Goal: Task Accomplishment & Management: Complete application form

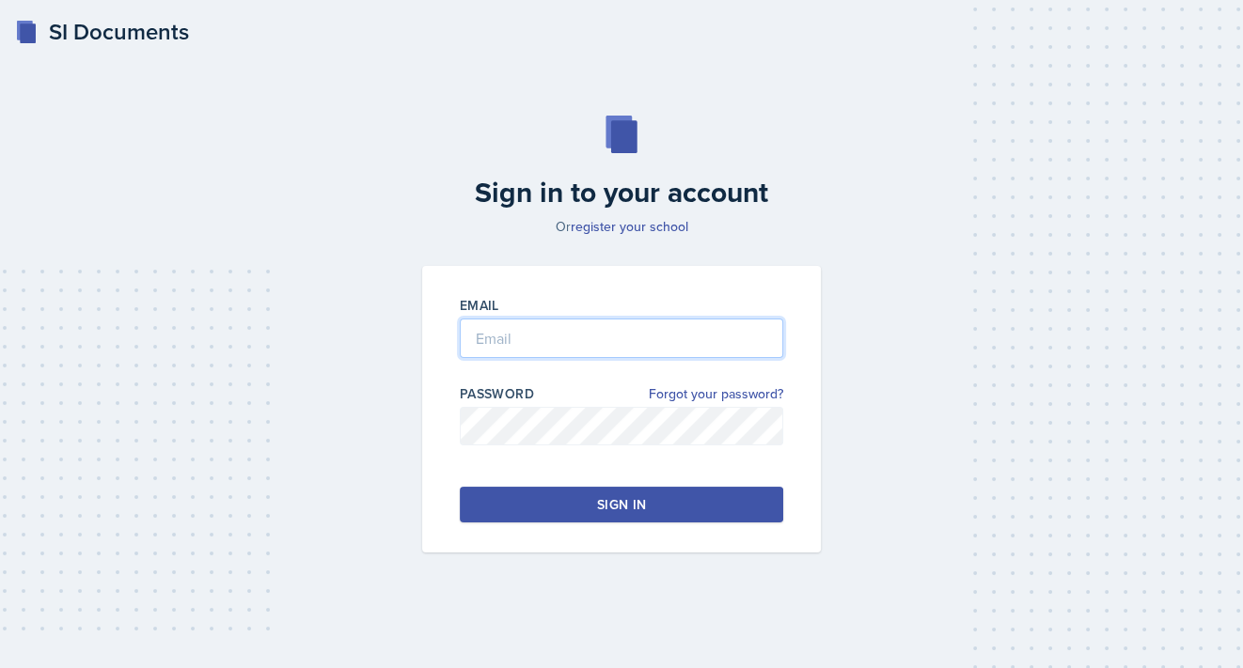
type input "[PERSON_NAME][EMAIL_ADDRESS][DOMAIN_NAME]"
click at [576, 361] on div at bounding box center [621, 367] width 323 height 19
click at [591, 498] on button "Sign in" at bounding box center [621, 505] width 323 height 36
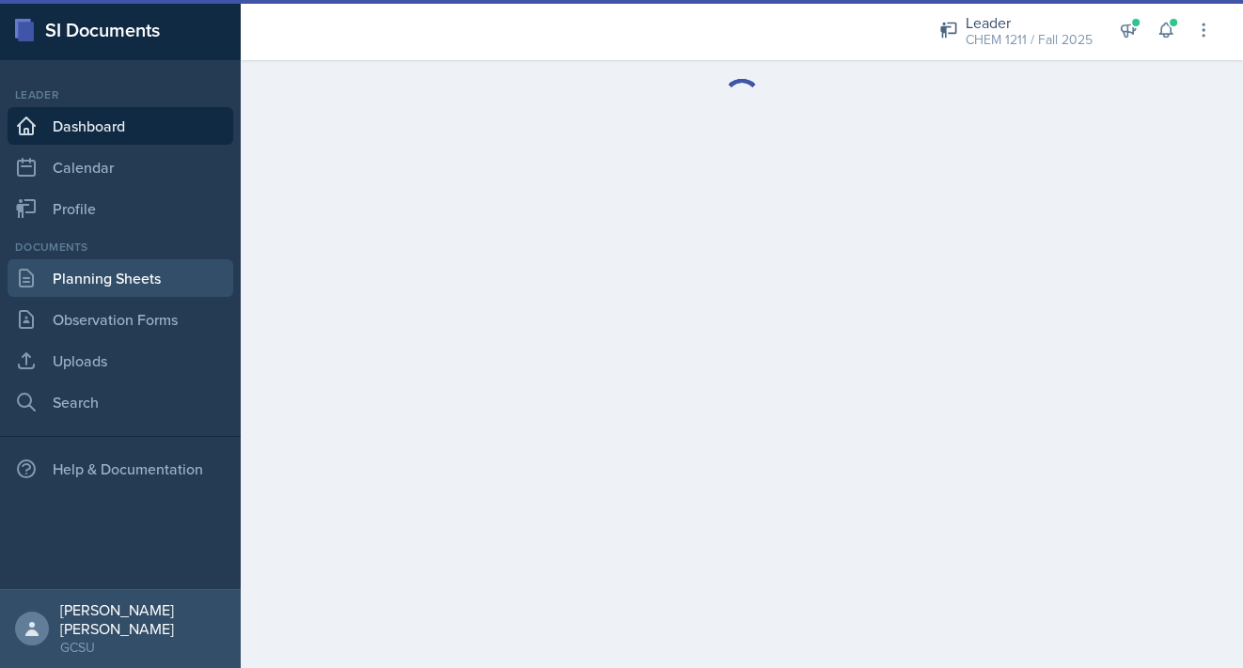
click at [100, 288] on link "Planning Sheets" at bounding box center [121, 278] width 226 height 38
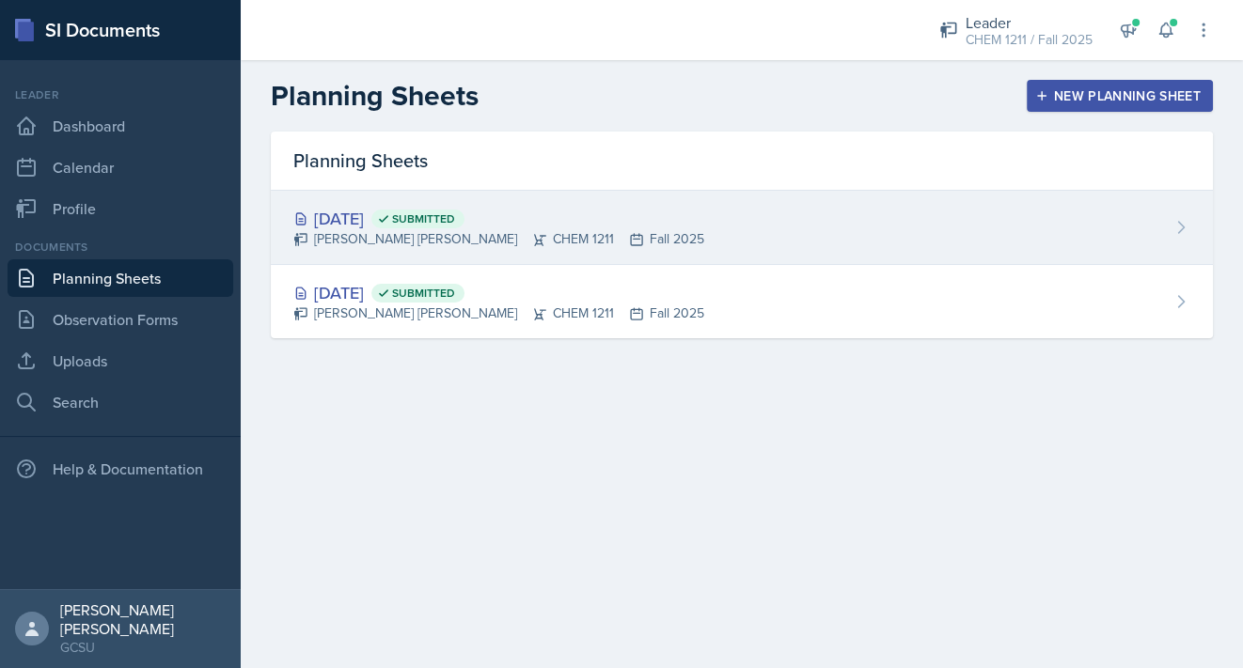
click at [690, 230] on div "[DATE] Submitted [PERSON_NAME] [PERSON_NAME] CHEM 1211 Fall 2025" at bounding box center [742, 228] width 942 height 74
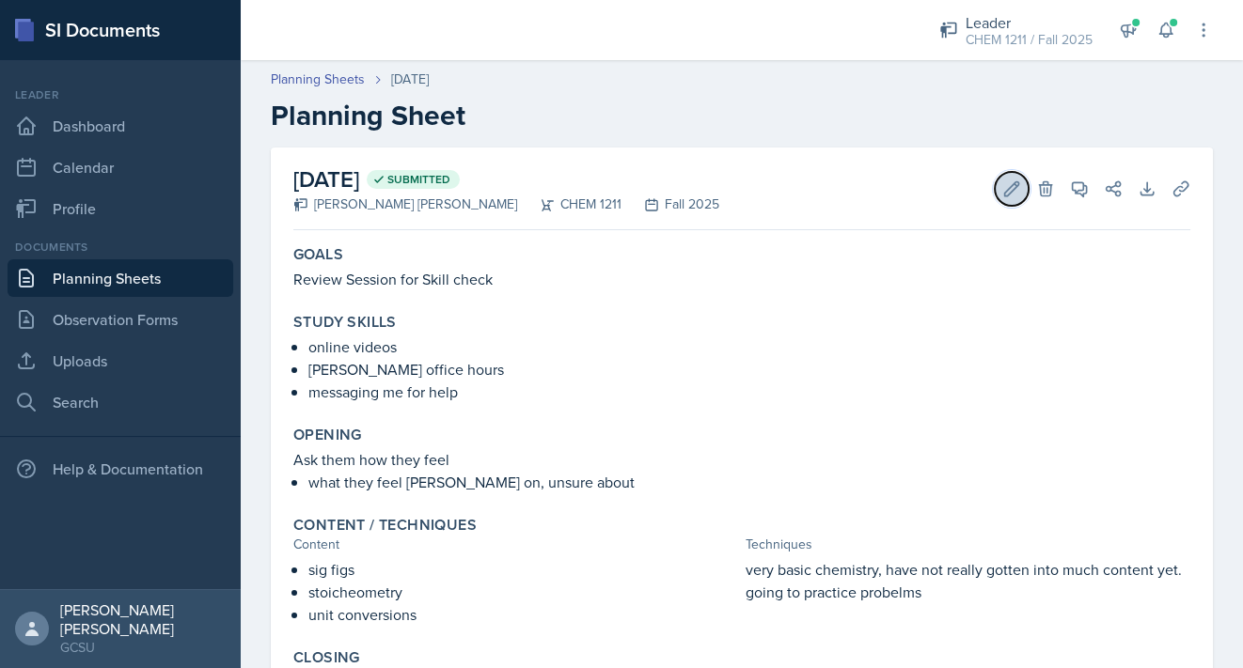
click at [1001, 187] on button "Edit" at bounding box center [1012, 189] width 34 height 34
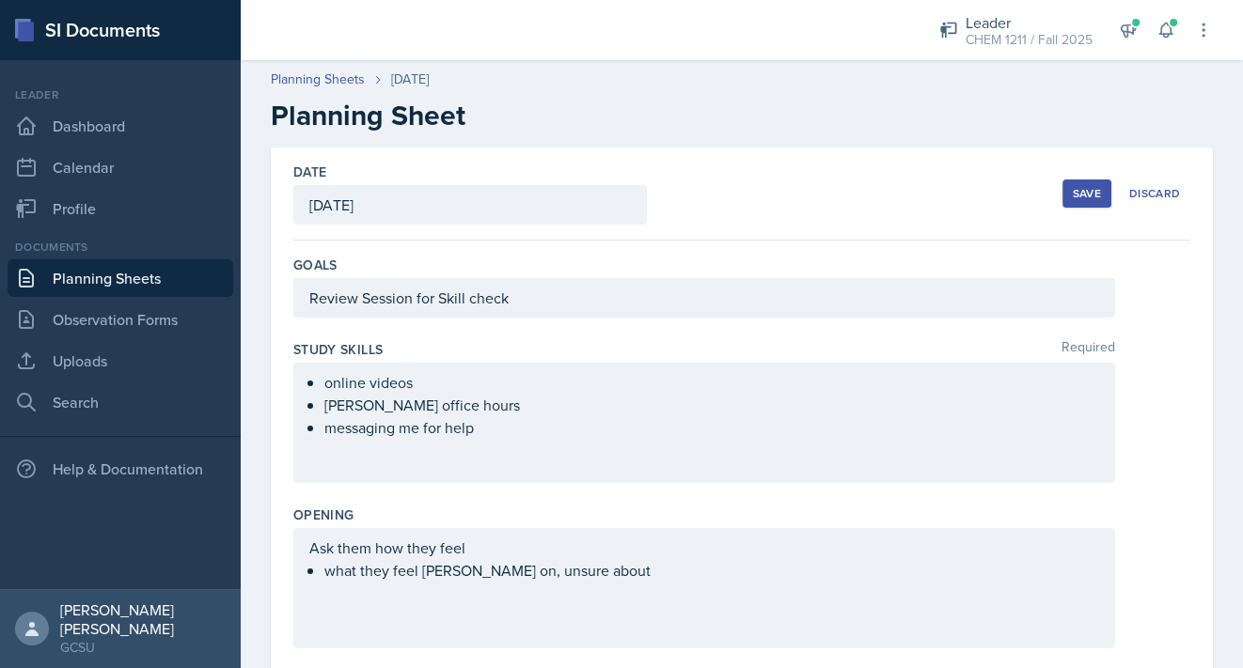
scroll to position [606, 0]
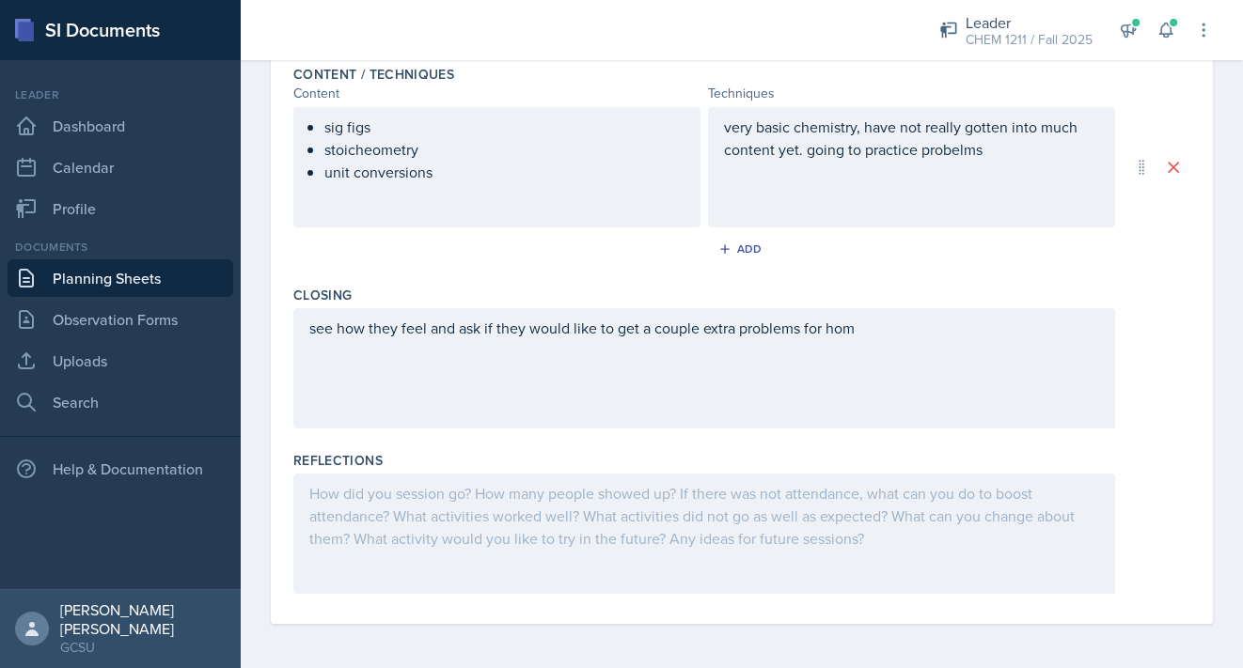
click at [452, 538] on div at bounding box center [704, 534] width 822 height 120
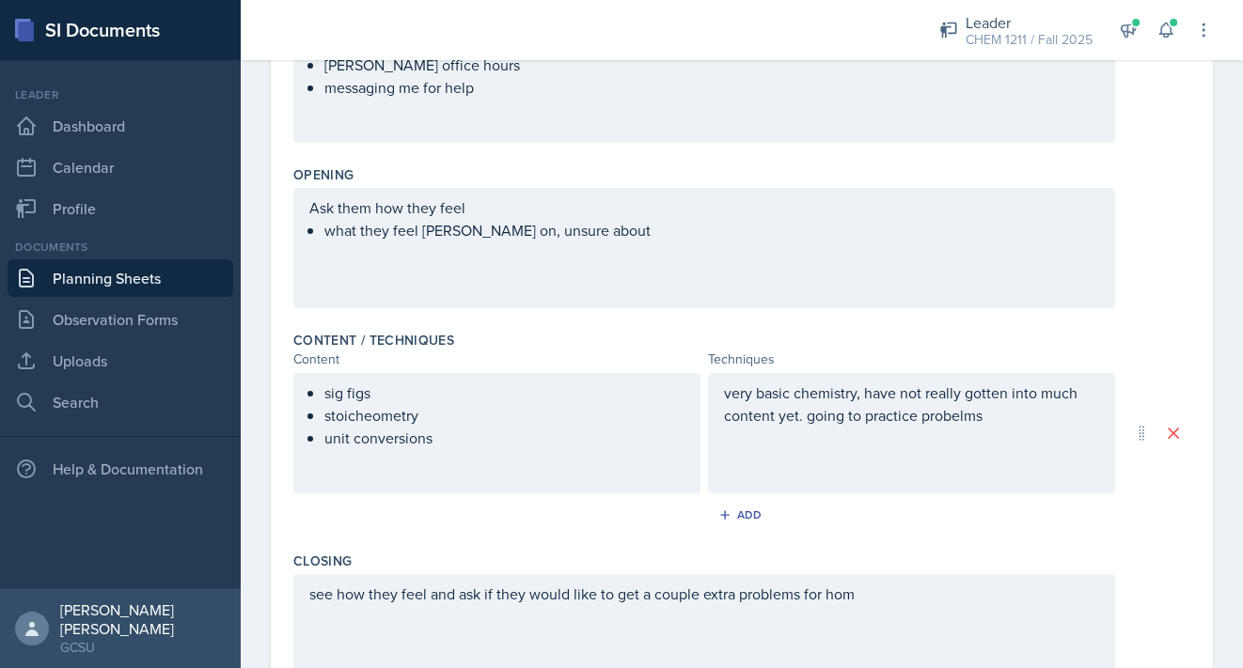
scroll to position [0, 0]
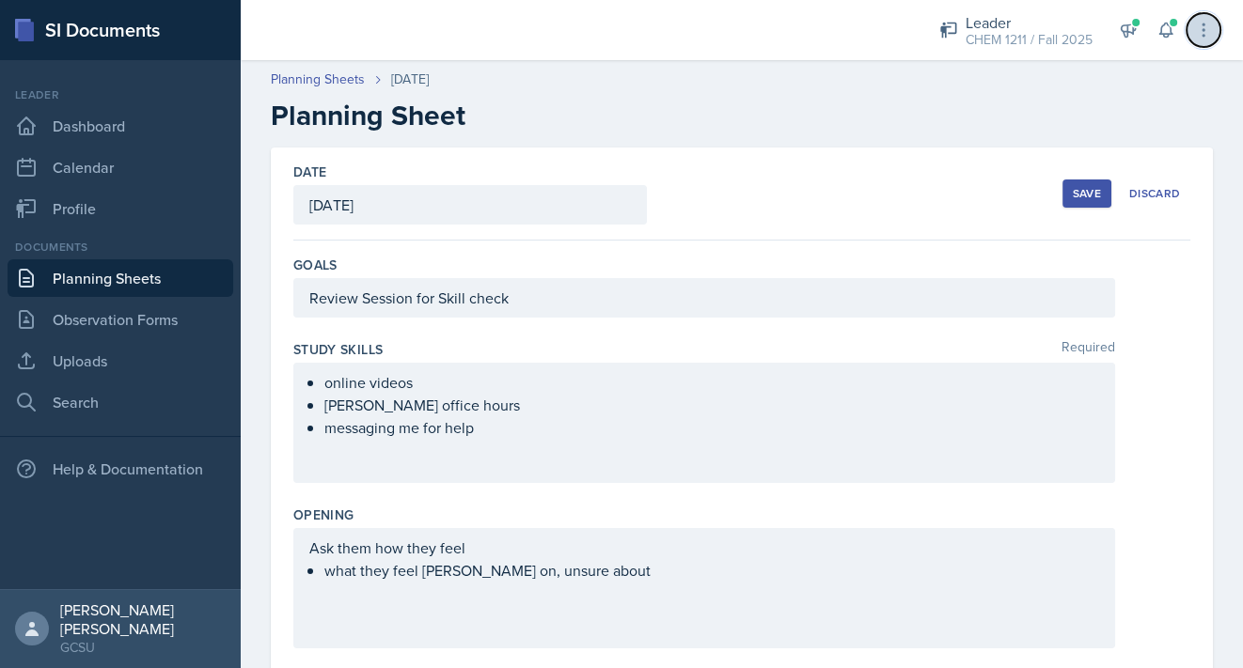
click at [1085, 25] on icon at bounding box center [1203, 30] width 19 height 19
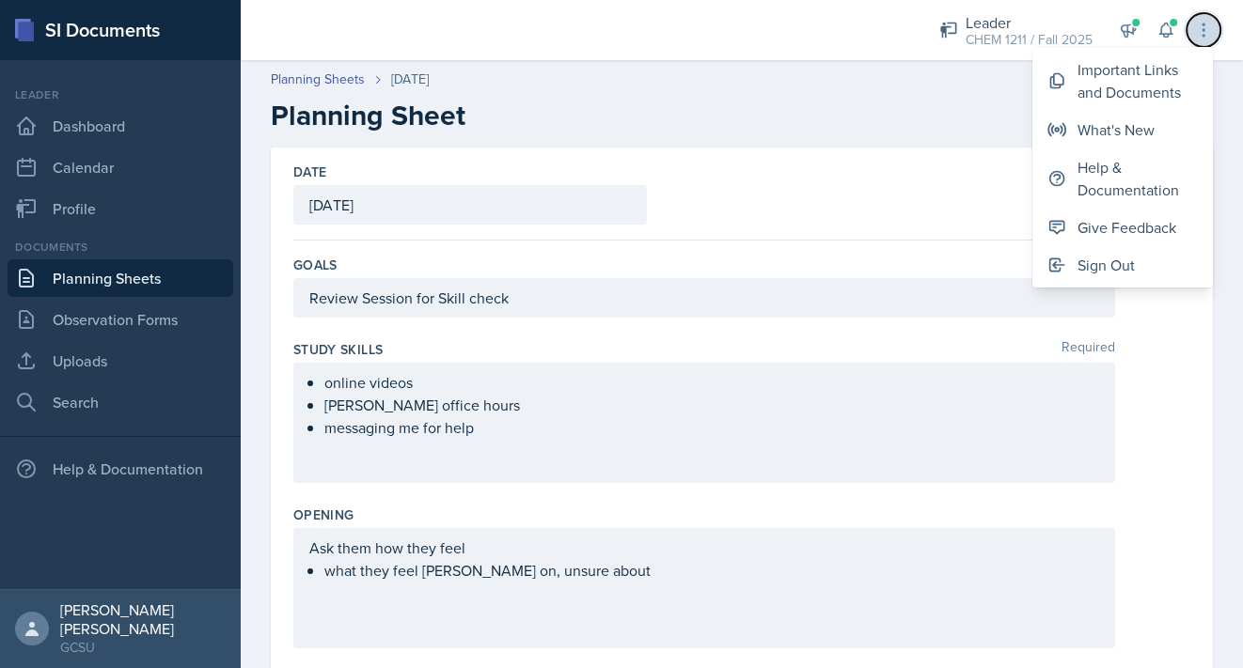
click at [1085, 26] on icon at bounding box center [1203, 30] width 19 height 19
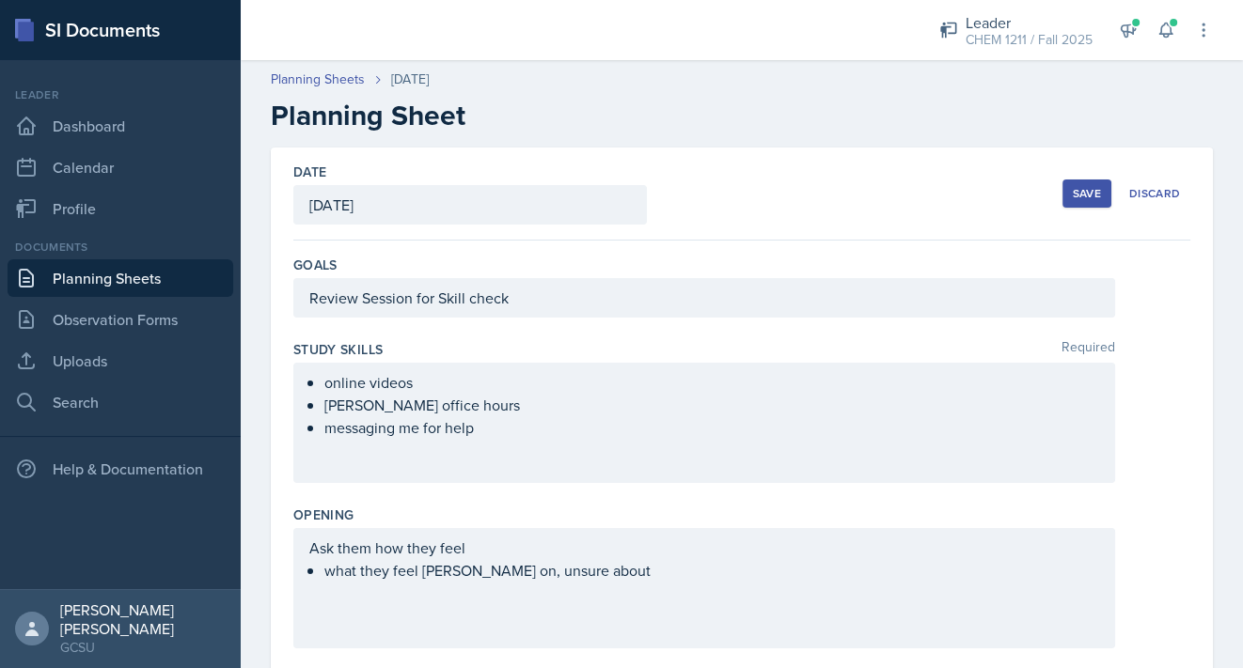
click at [1079, 193] on div "Save" at bounding box center [1087, 193] width 28 height 15
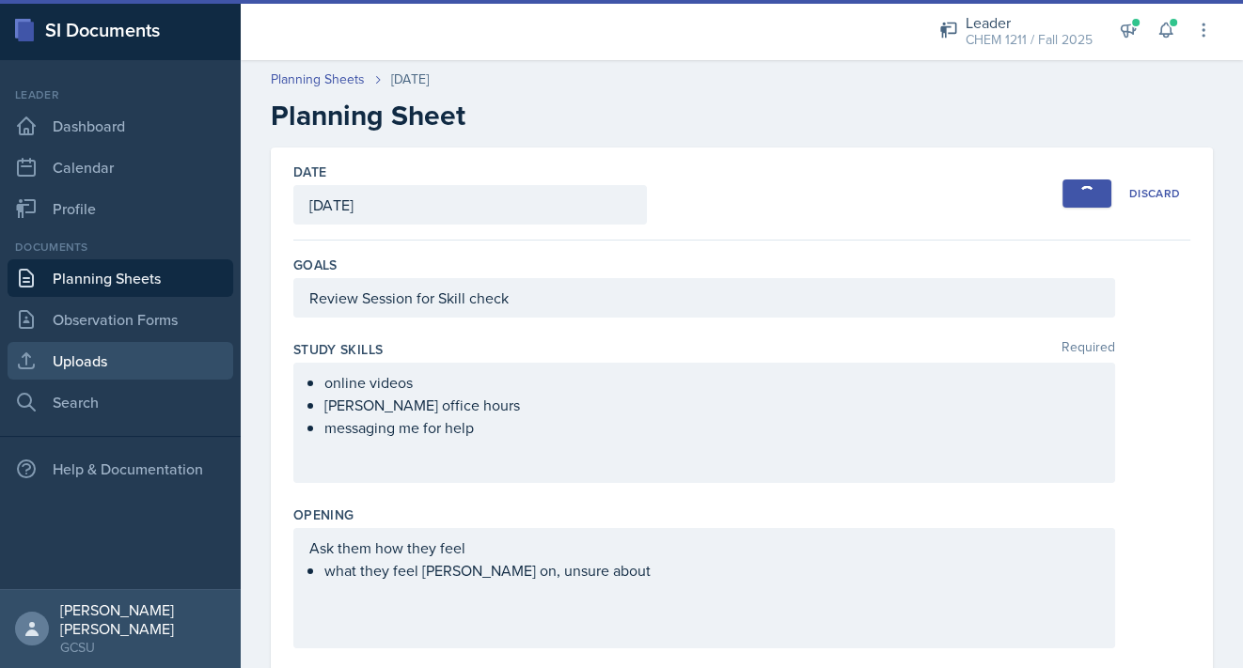
click at [104, 366] on link "Uploads" at bounding box center [121, 361] width 226 height 38
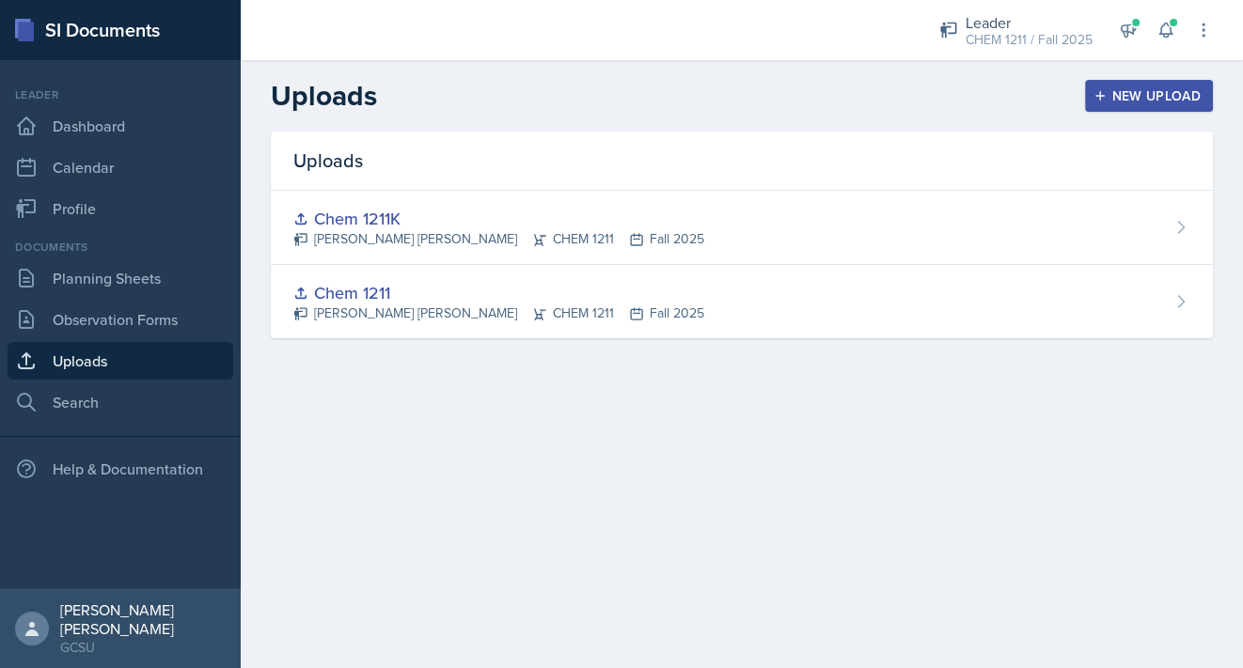
click at [1085, 121] on header "Uploads New Upload" at bounding box center [742, 95] width 1002 height 71
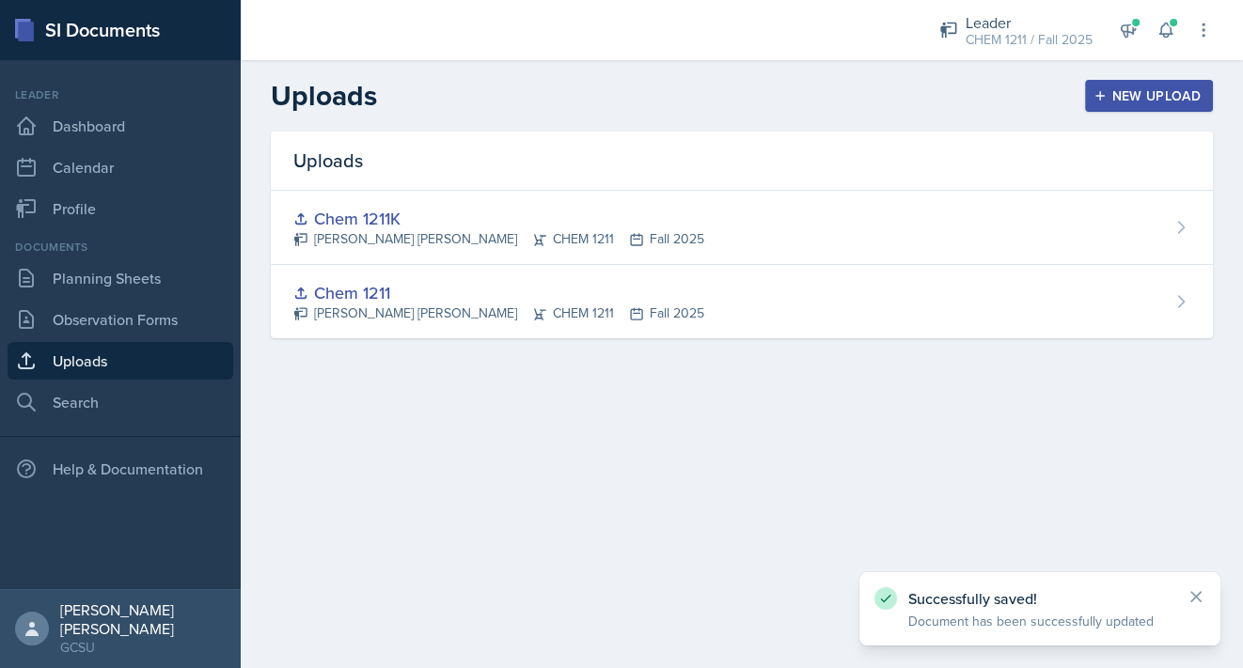
click at [1085, 74] on header "Uploads New Upload" at bounding box center [742, 95] width 1002 height 71
click at [1085, 95] on div "New Upload" at bounding box center [1149, 95] width 104 height 15
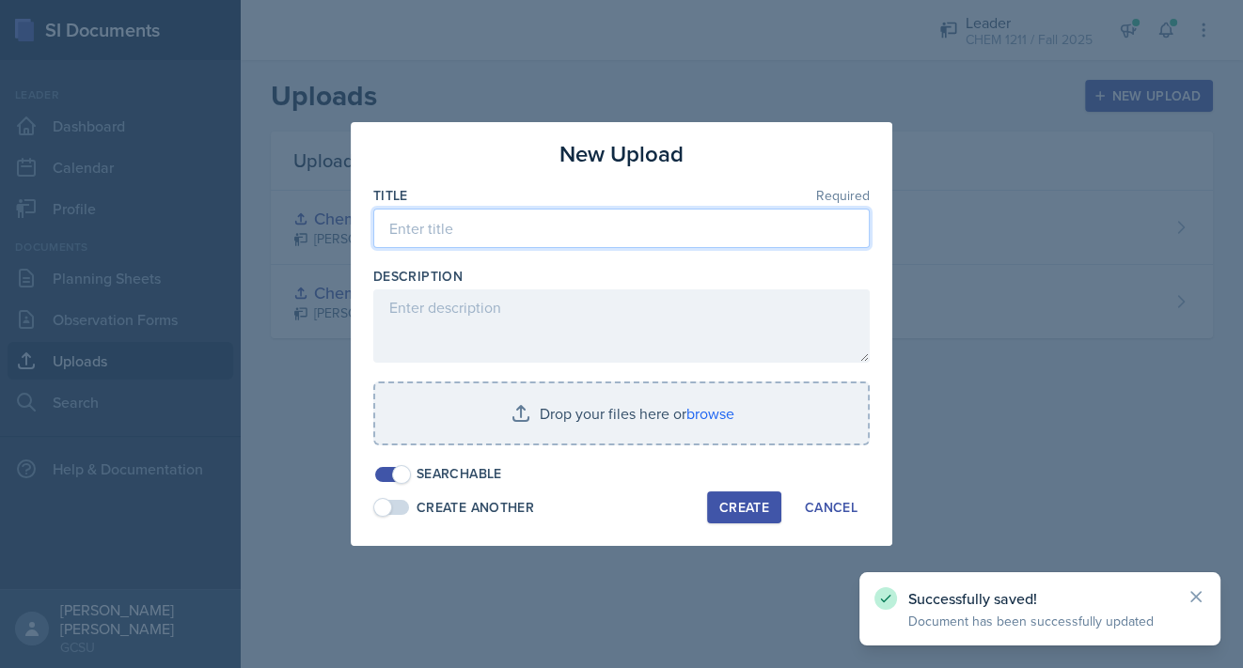
click at [437, 238] on input at bounding box center [621, 228] width 496 height 39
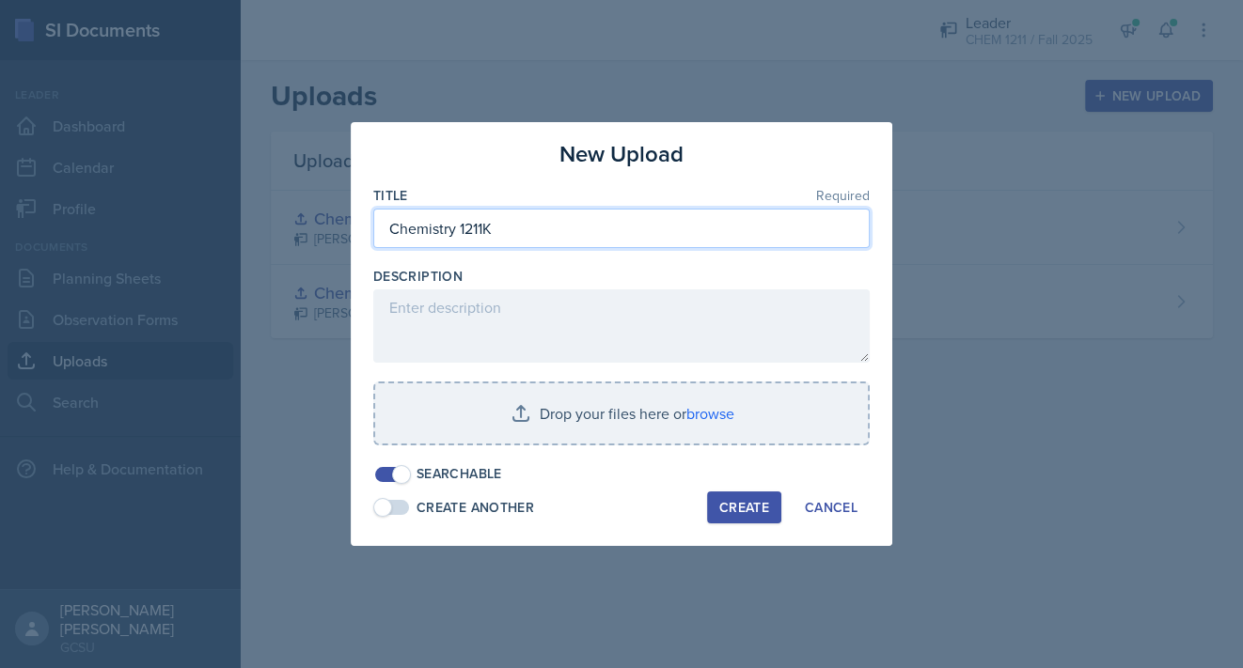
type input "Chemistry 1211K"
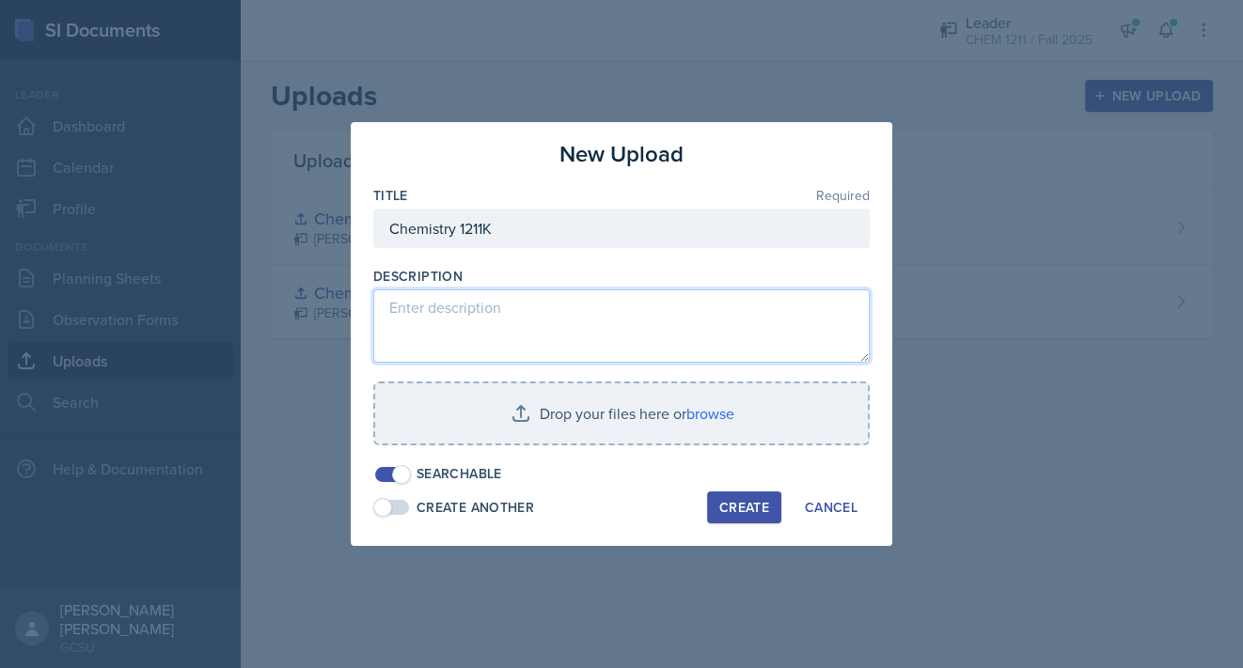
click at [475, 293] on textarea at bounding box center [621, 326] width 496 height 73
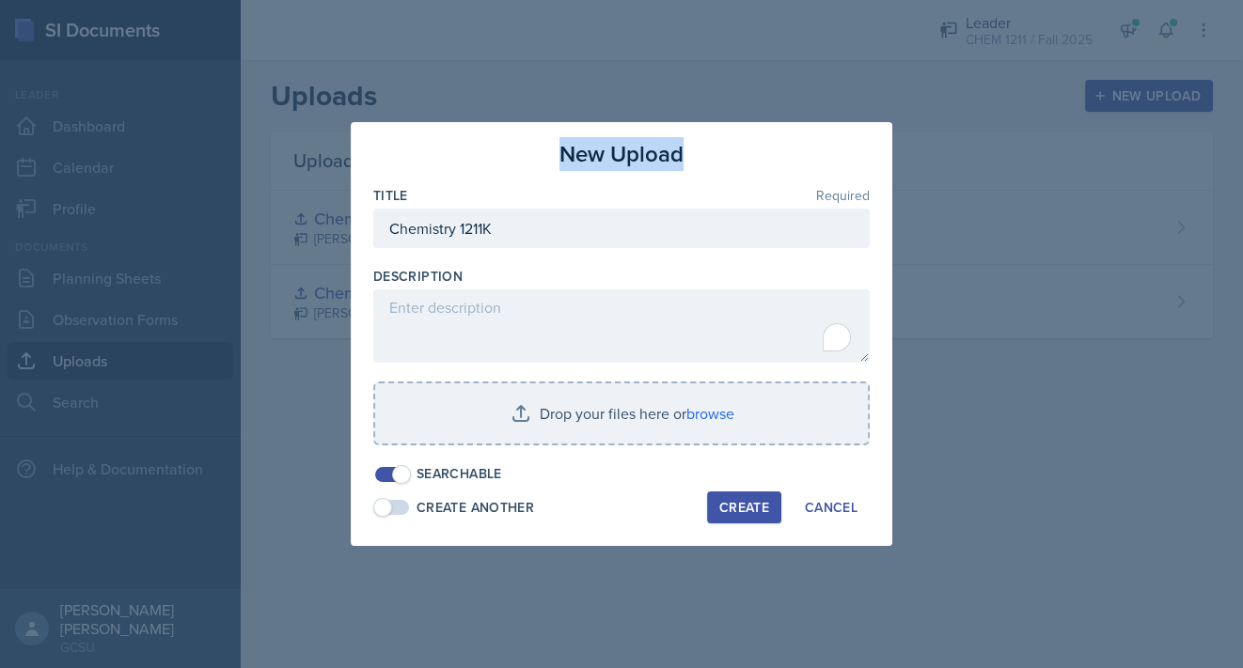
drag, startPoint x: 443, startPoint y: 133, endPoint x: 821, endPoint y: 150, distance: 378.3
click at [821, 150] on div "New Upload Title Required Chemistry 1211K Description Drop your files here or b…" at bounding box center [622, 334] width 542 height 424
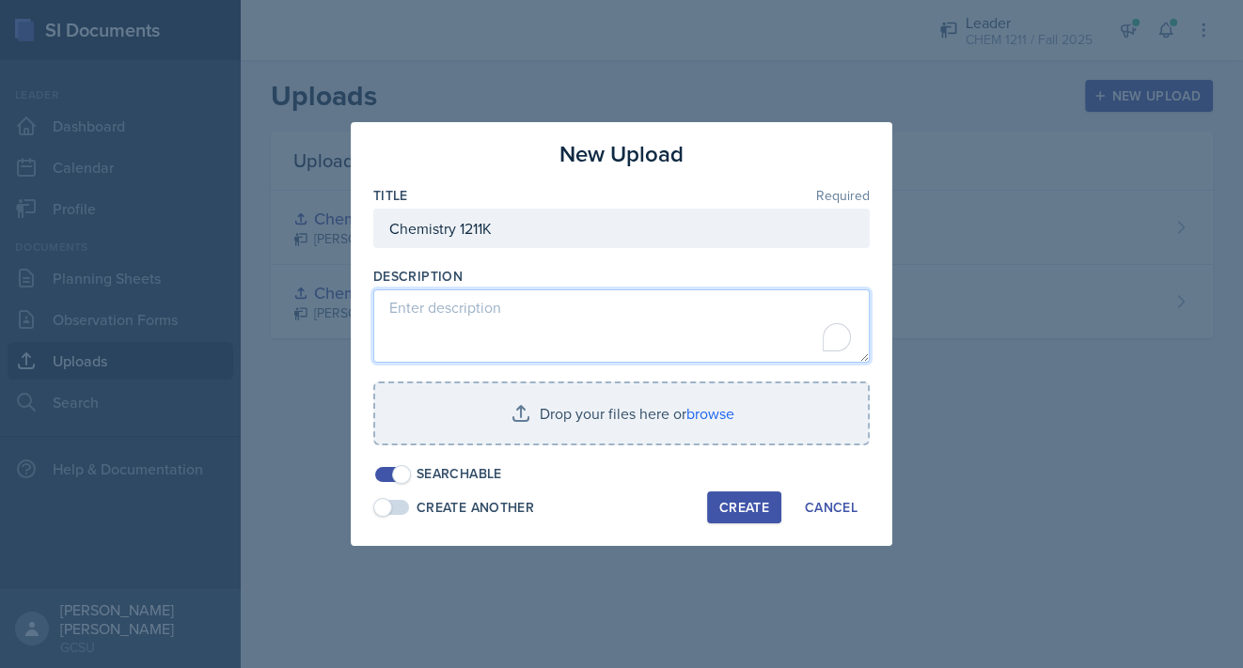
click at [526, 314] on textarea "To enrich screen reader interactions, please activate Accessibility in Grammarl…" at bounding box center [621, 326] width 496 height 73
type textarea "D"
click at [611, 331] on textarea "Significant" at bounding box center [621, 326] width 496 height 73
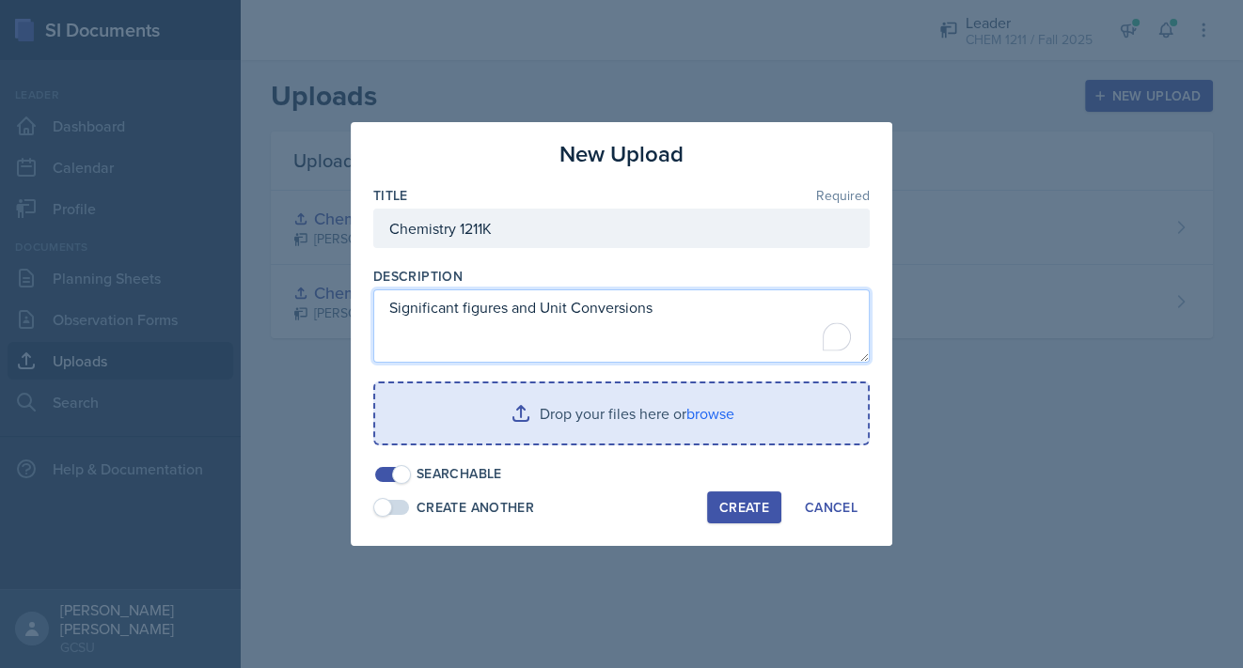
type textarea "Significant figures and Unit Conversions"
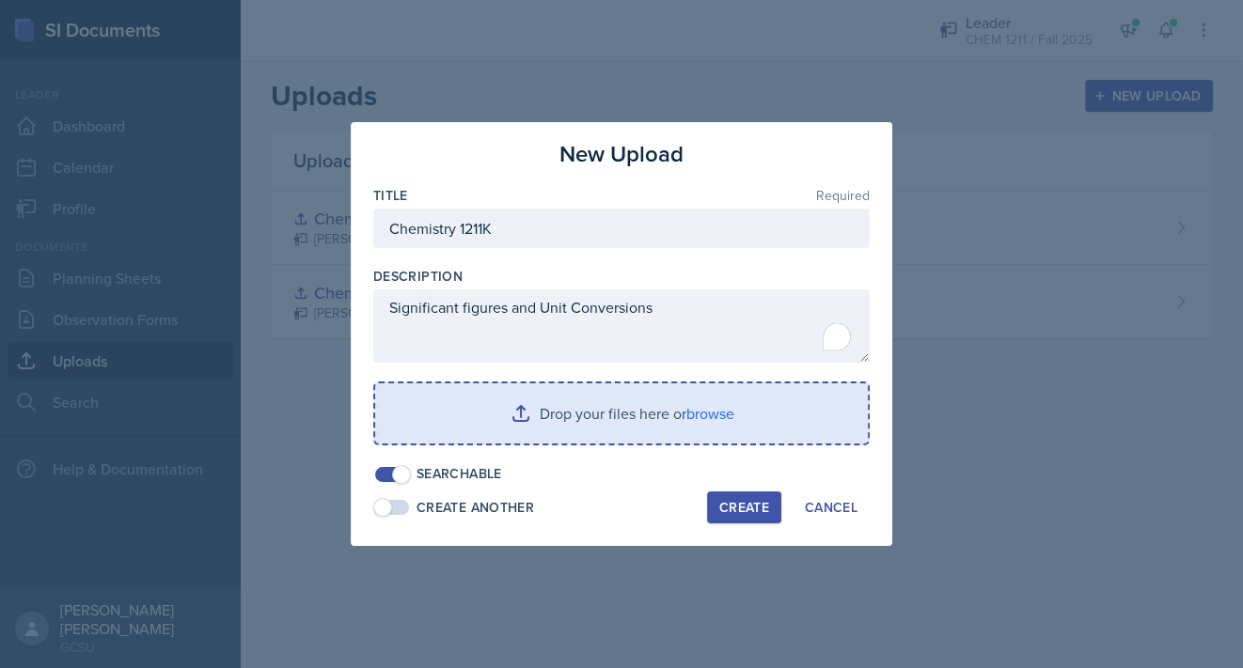
click at [689, 417] on input "file" at bounding box center [621, 414] width 493 height 60
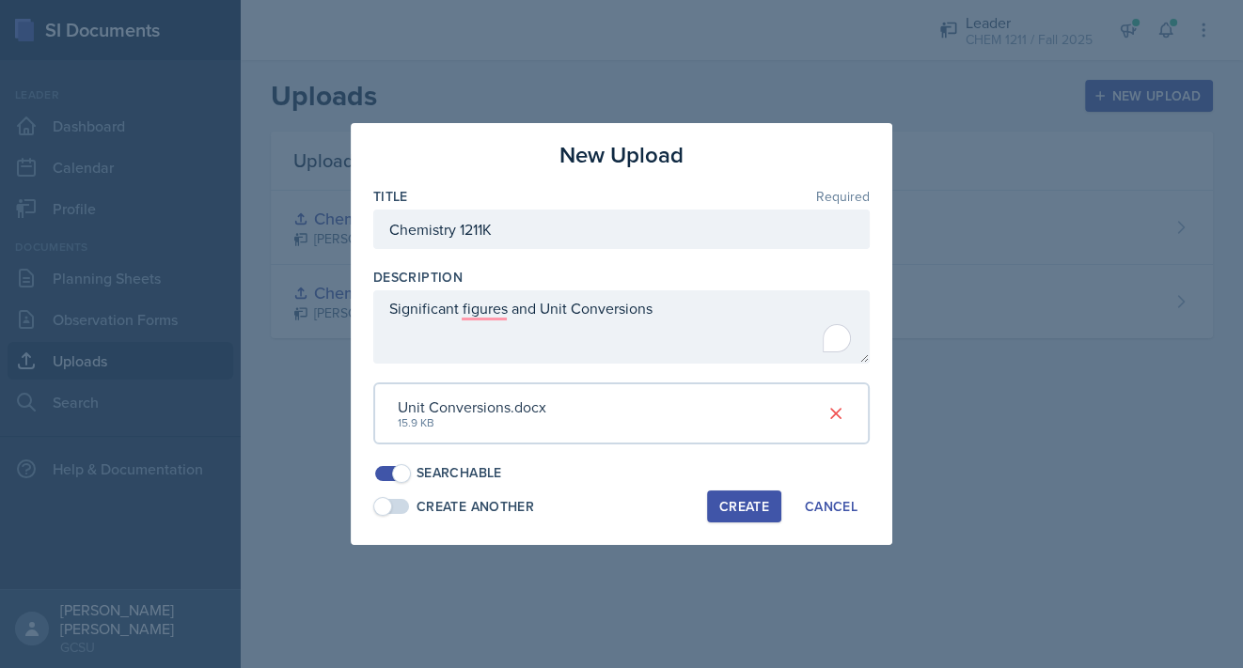
click at [744, 504] on div "Create" at bounding box center [744, 506] width 50 height 15
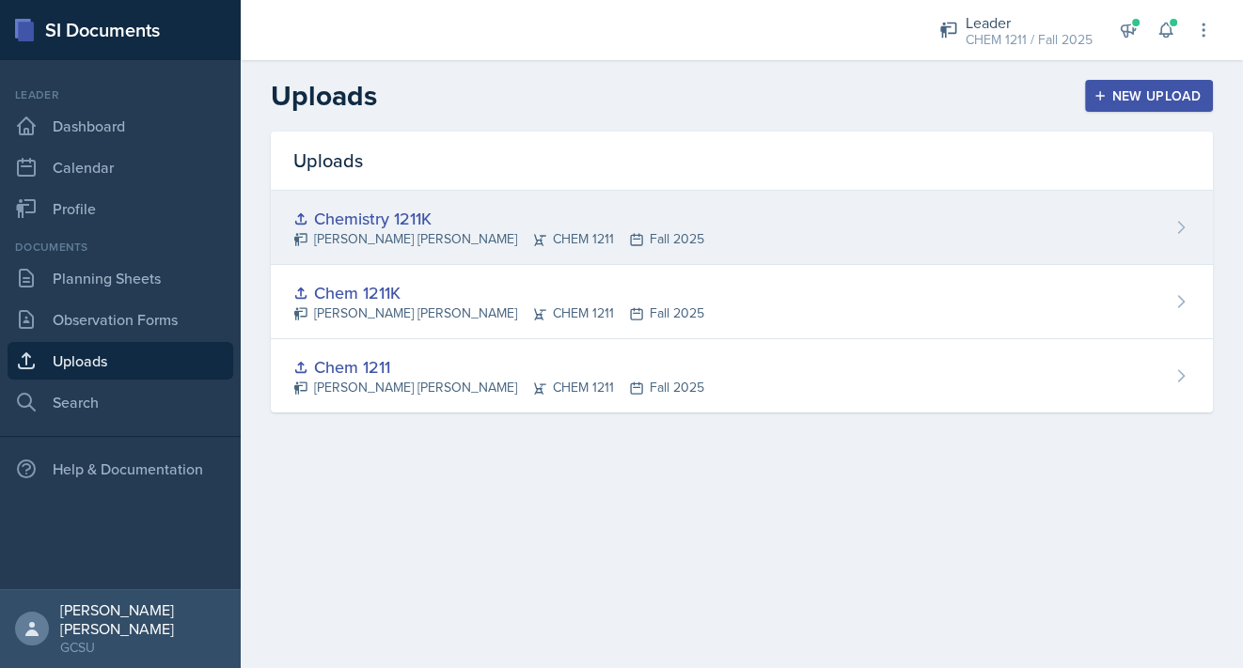
click at [1085, 246] on div "Chemistry 1211K [PERSON_NAME] [PERSON_NAME] CHEM 1211 Fall 2025" at bounding box center [742, 228] width 942 height 74
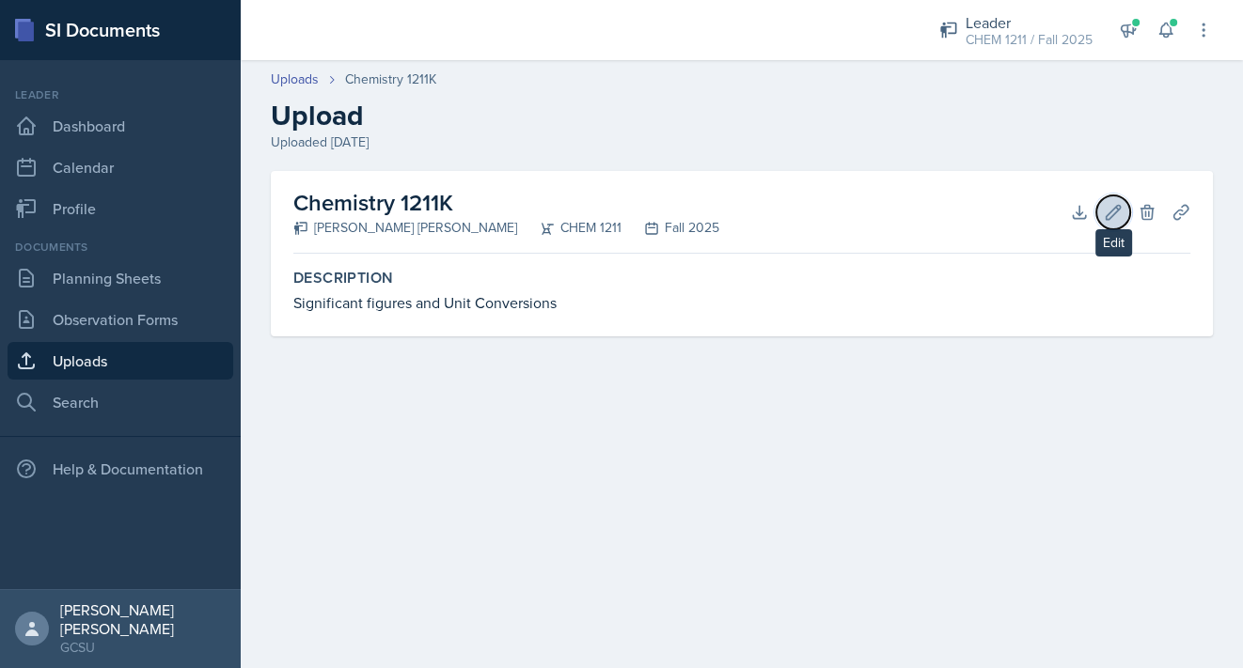
click at [1085, 217] on icon at bounding box center [1113, 212] width 19 height 19
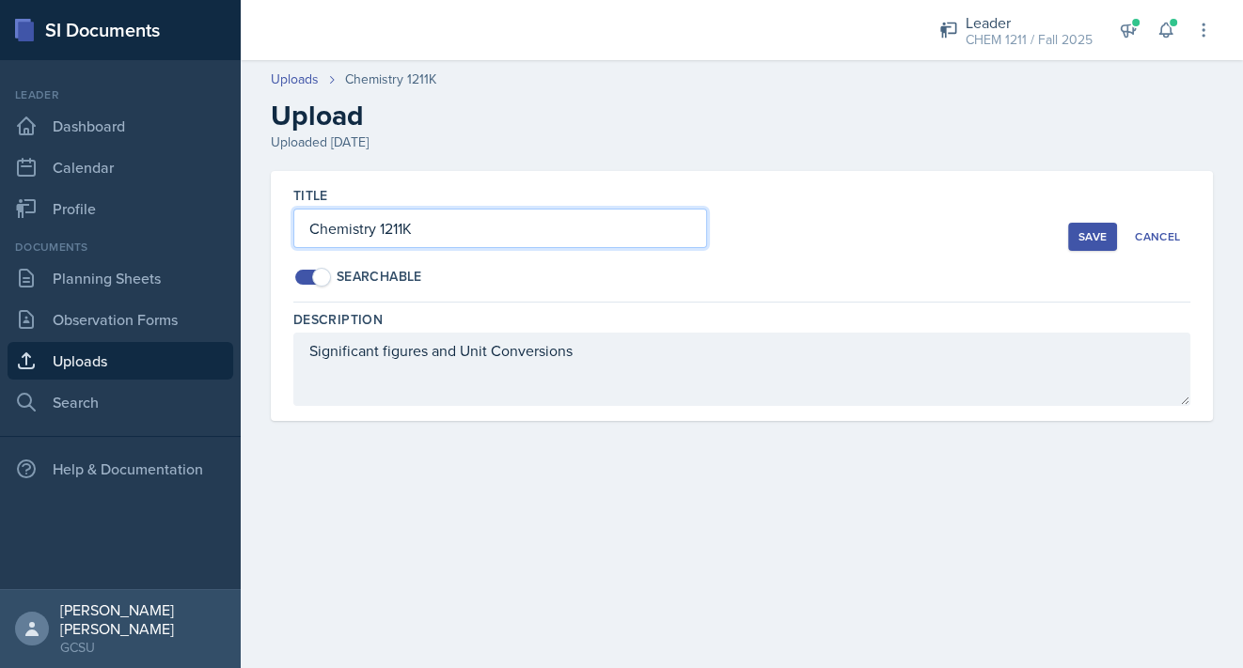
click at [564, 231] on input "Chemistry 1211K" at bounding box center [500, 228] width 414 height 39
click at [500, 233] on input "Chemistry 1211K q-" at bounding box center [500, 228] width 414 height 39
type input "Chemistry 1211K - sig figs and unit conversions"
click at [1085, 232] on div "Save" at bounding box center [1092, 236] width 28 height 15
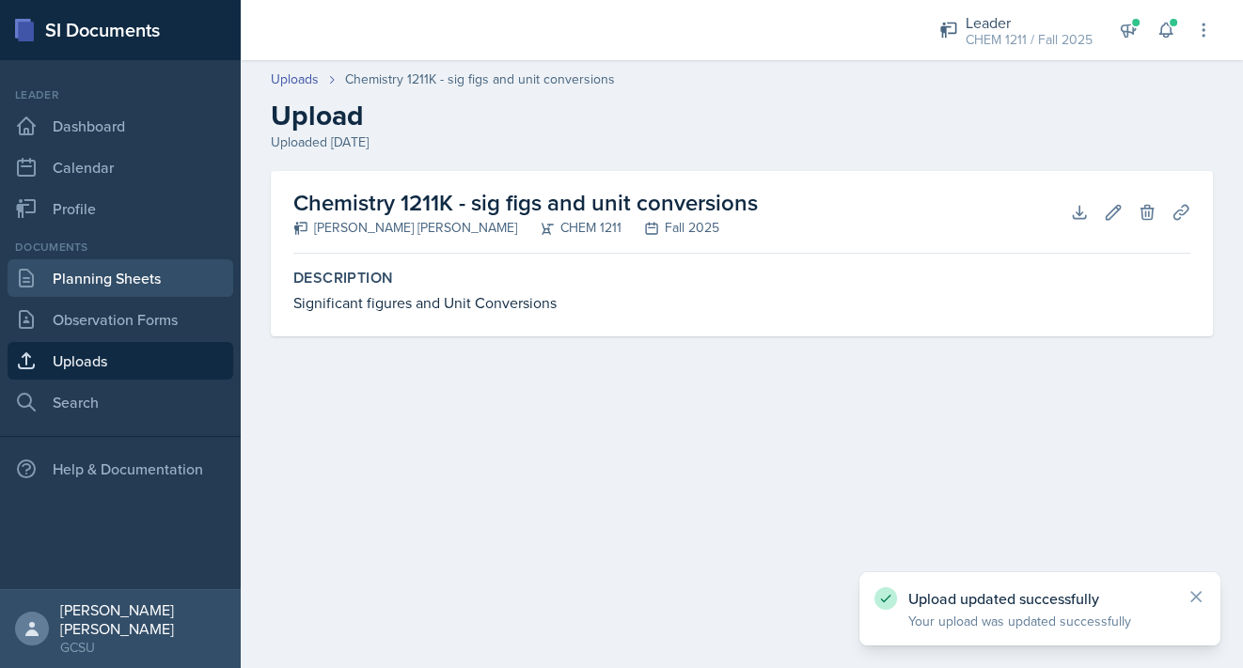
click at [89, 284] on link "Planning Sheets" at bounding box center [121, 278] width 226 height 38
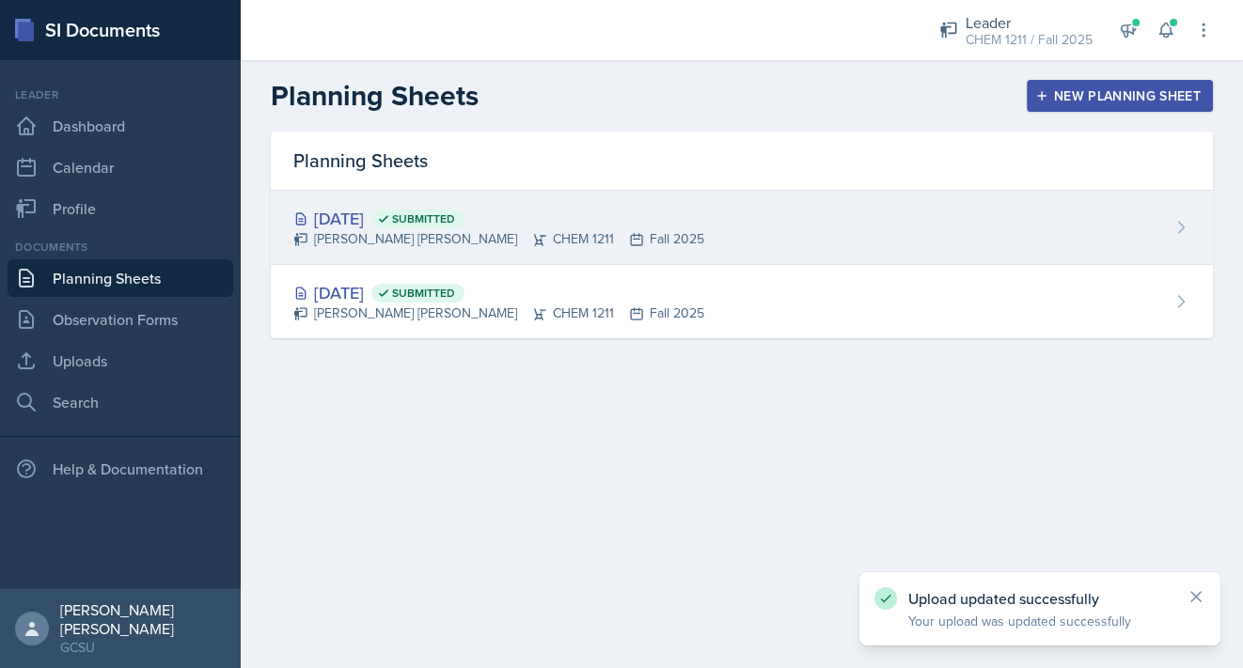
click at [699, 220] on div "[DATE] Submitted [PERSON_NAME] [PERSON_NAME] CHEM 1211 Fall 2025" at bounding box center [742, 228] width 942 height 74
click at [699, 220] on main "Planning Sheets New Planning Sheet Planning Sheets [DATE] Submitted [PERSON_NAM…" at bounding box center [742, 364] width 1002 height 608
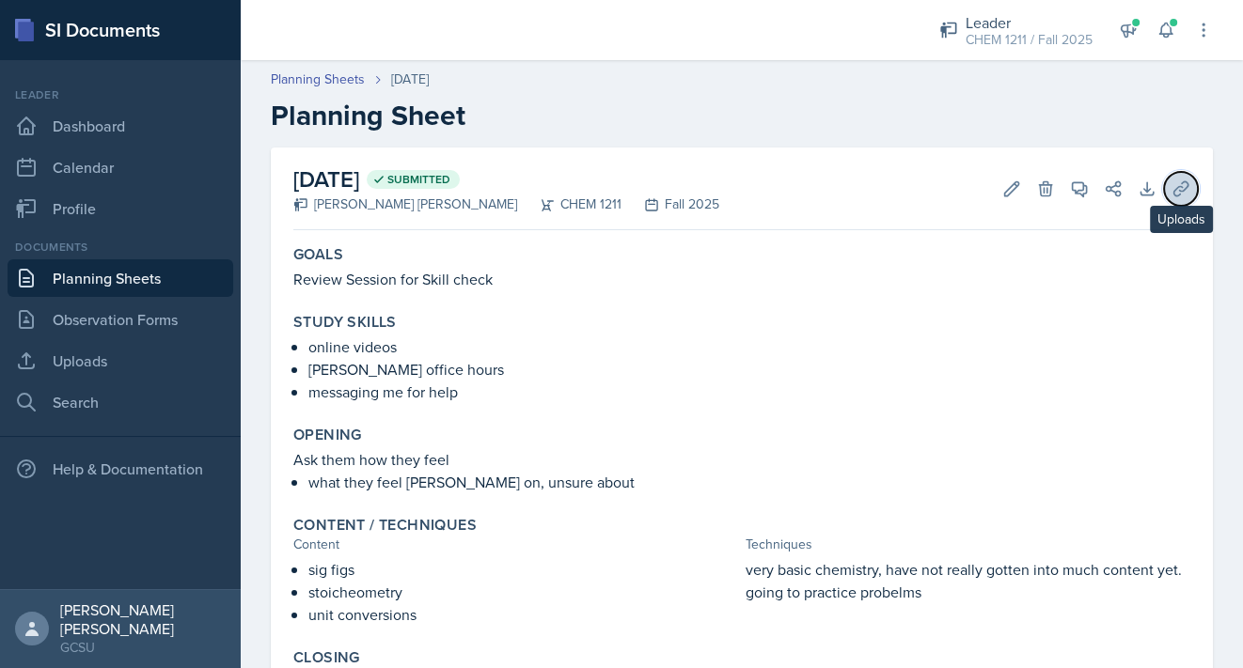
click at [1085, 193] on button "Uploads" at bounding box center [1181, 189] width 34 height 34
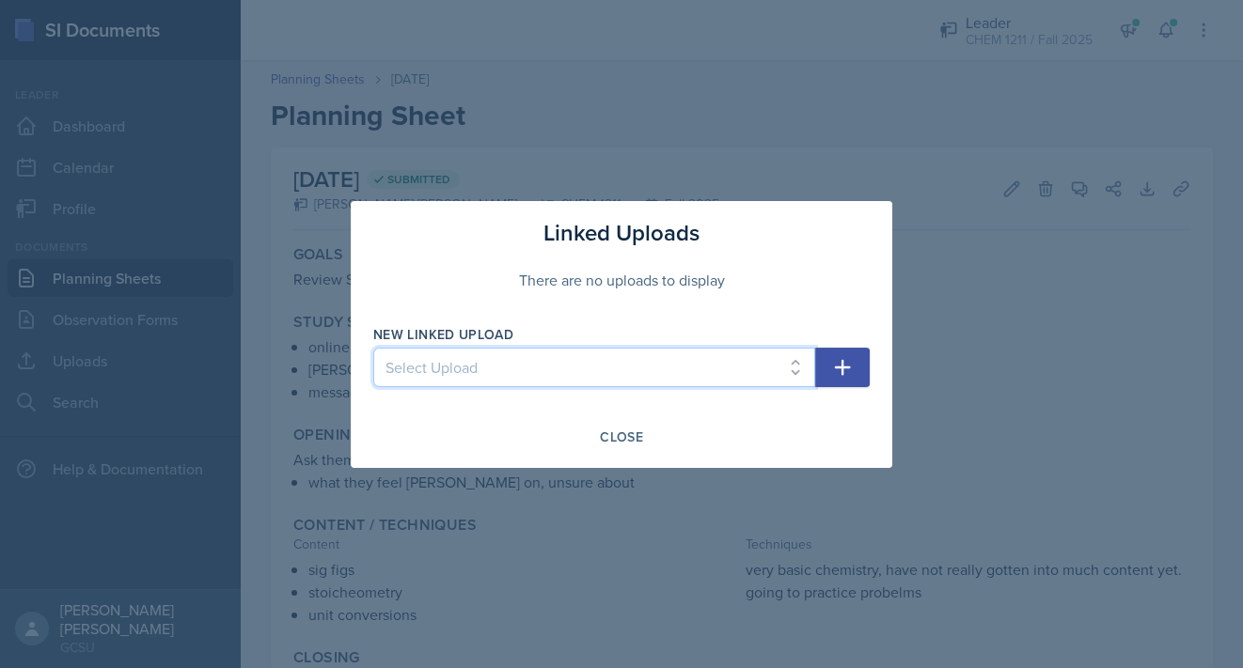
click at [762, 349] on select "Select Upload Chem 1211 Chem 1211K Chemistry 1211K - sig figs and unit conversi…" at bounding box center [594, 367] width 442 height 39
select select "908860ef-8873-494f-8e47-1215c94bb5c4"
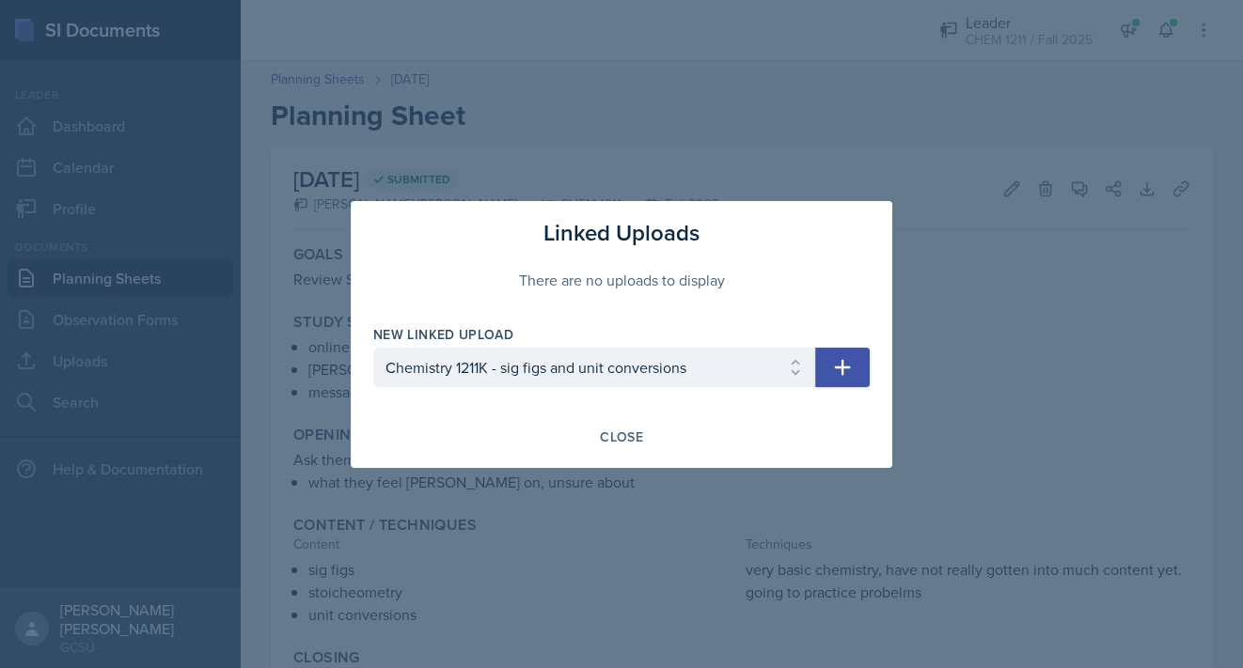
click at [839, 368] on icon "button" at bounding box center [842, 367] width 23 height 23
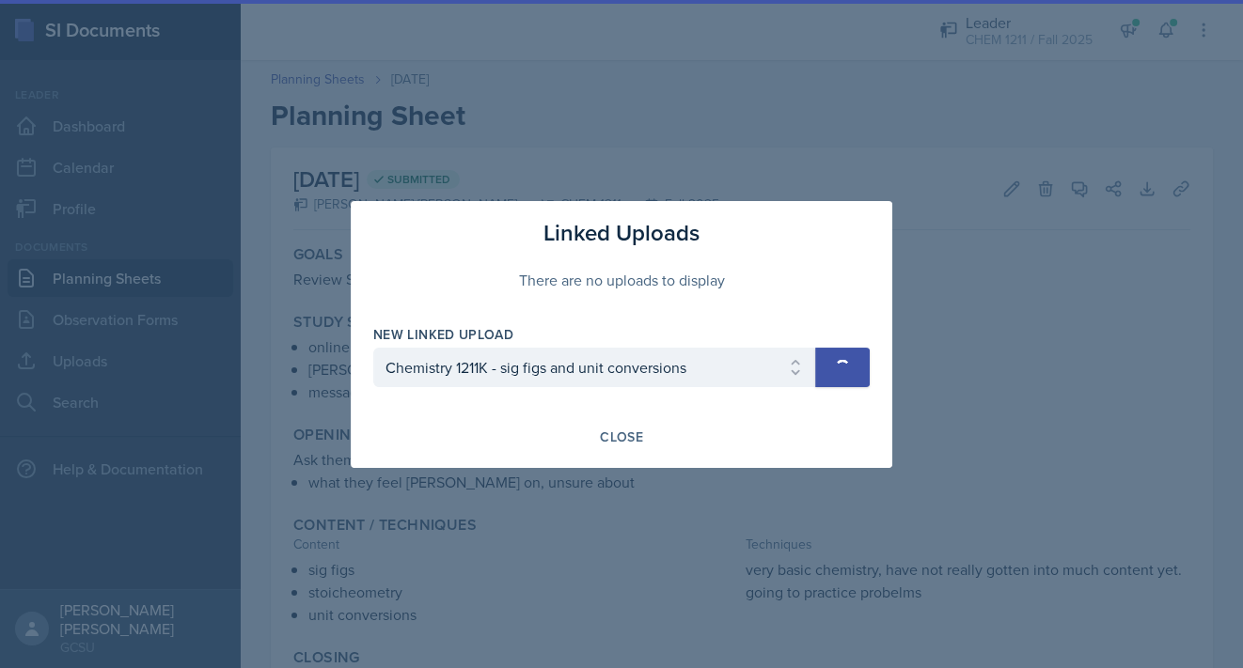
select select
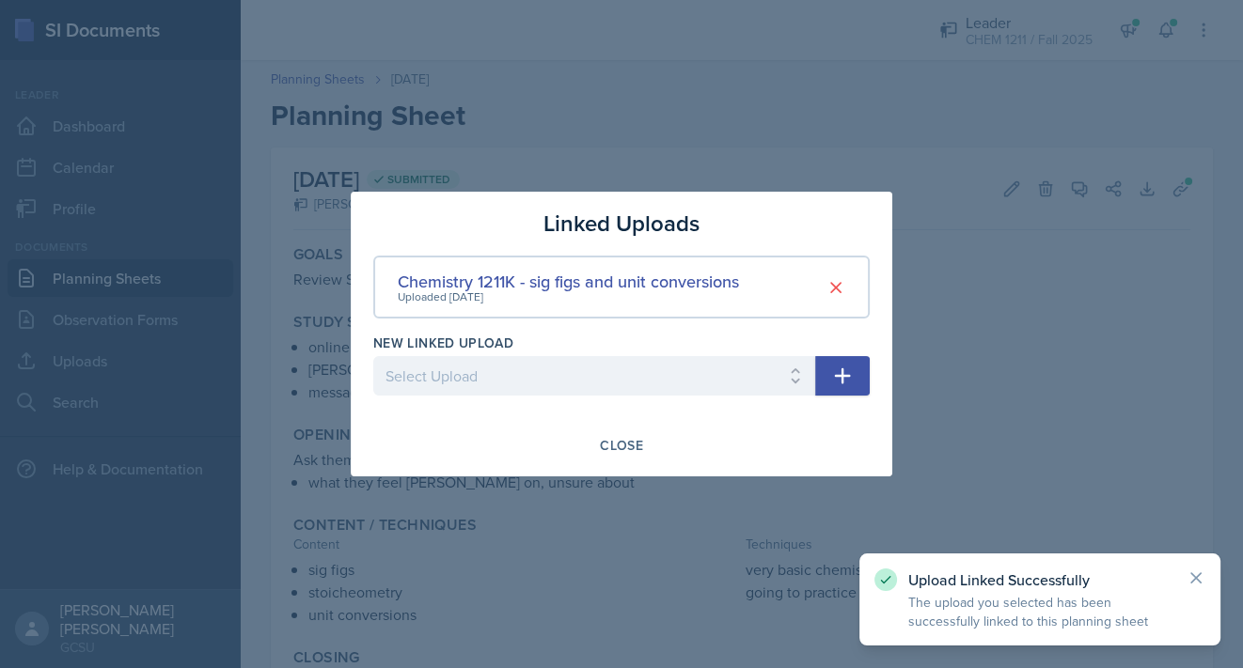
click at [994, 332] on div at bounding box center [621, 334] width 1243 height 668
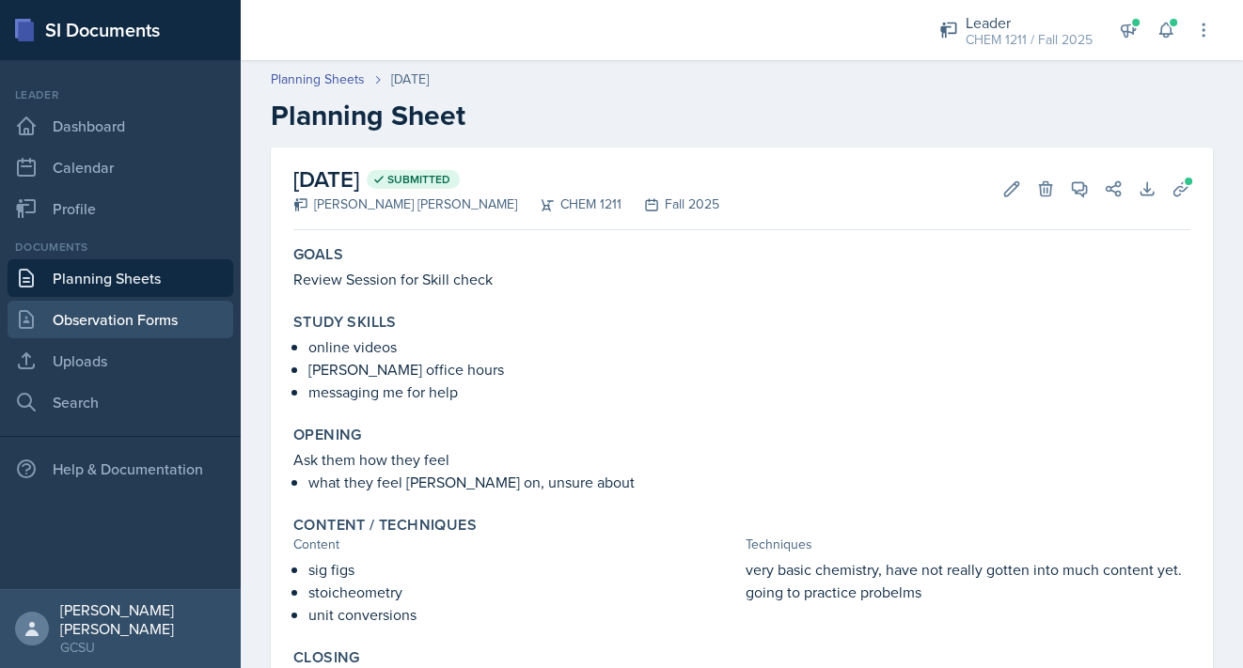
click at [110, 307] on link "Observation Forms" at bounding box center [121, 320] width 226 height 38
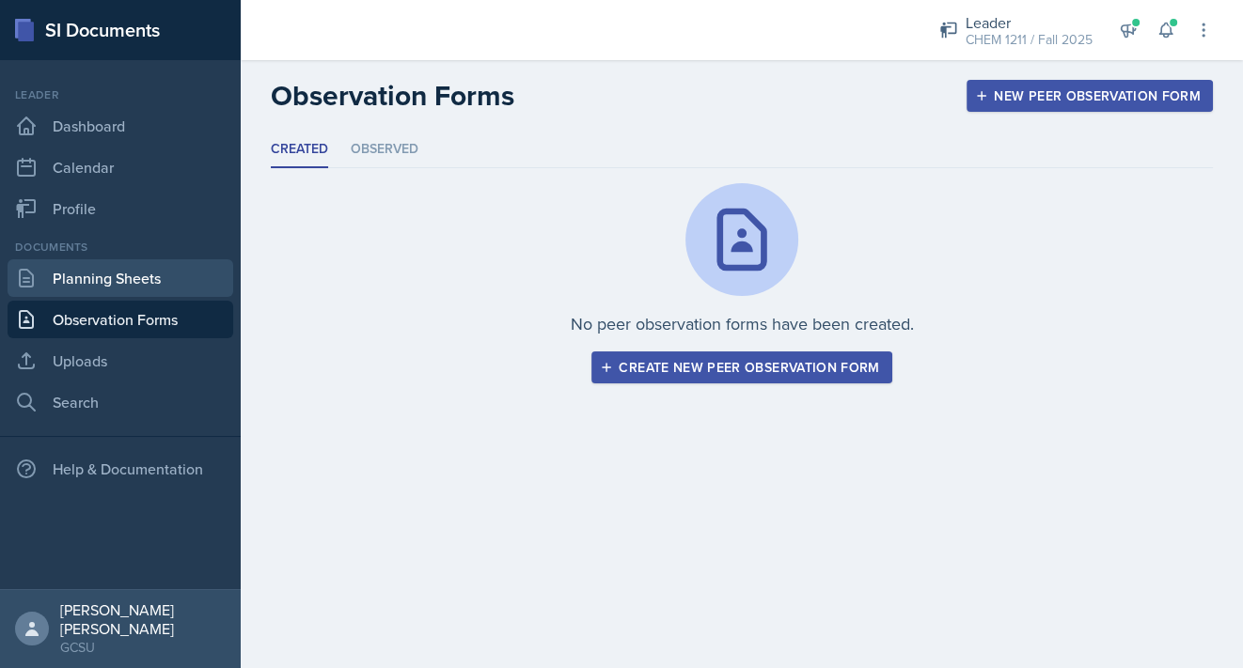
click at [148, 282] on link "Planning Sheets" at bounding box center [121, 278] width 226 height 38
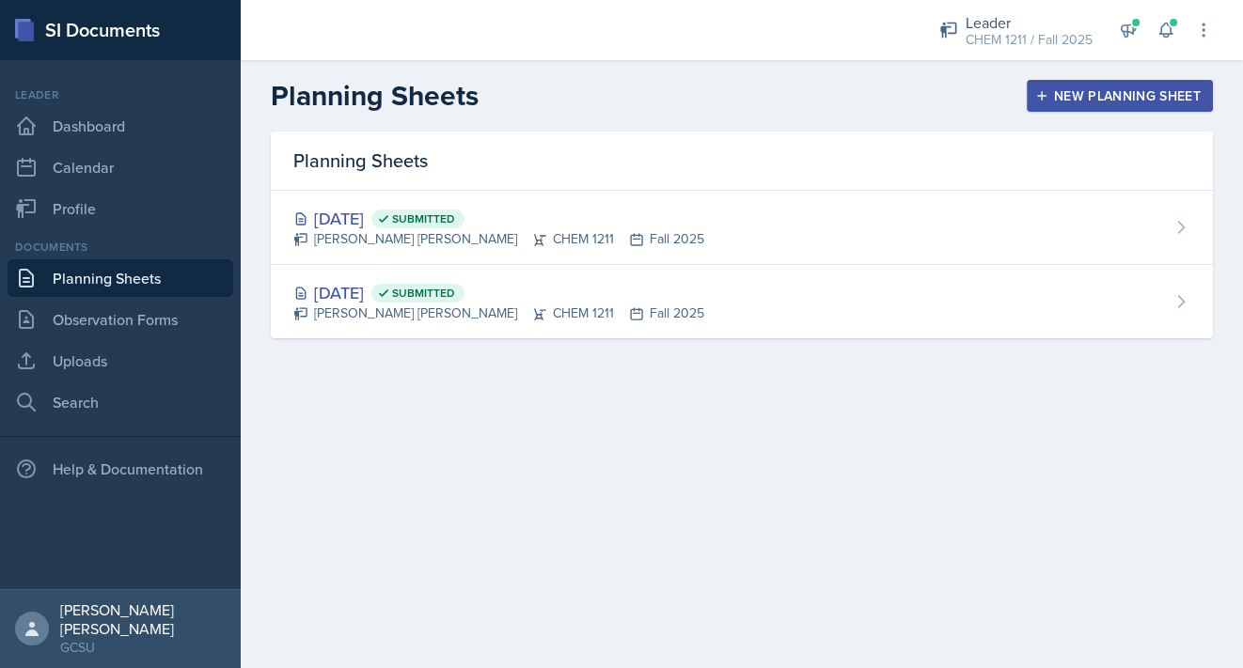
click at [148, 282] on link "Planning Sheets" at bounding box center [121, 278] width 226 height 38
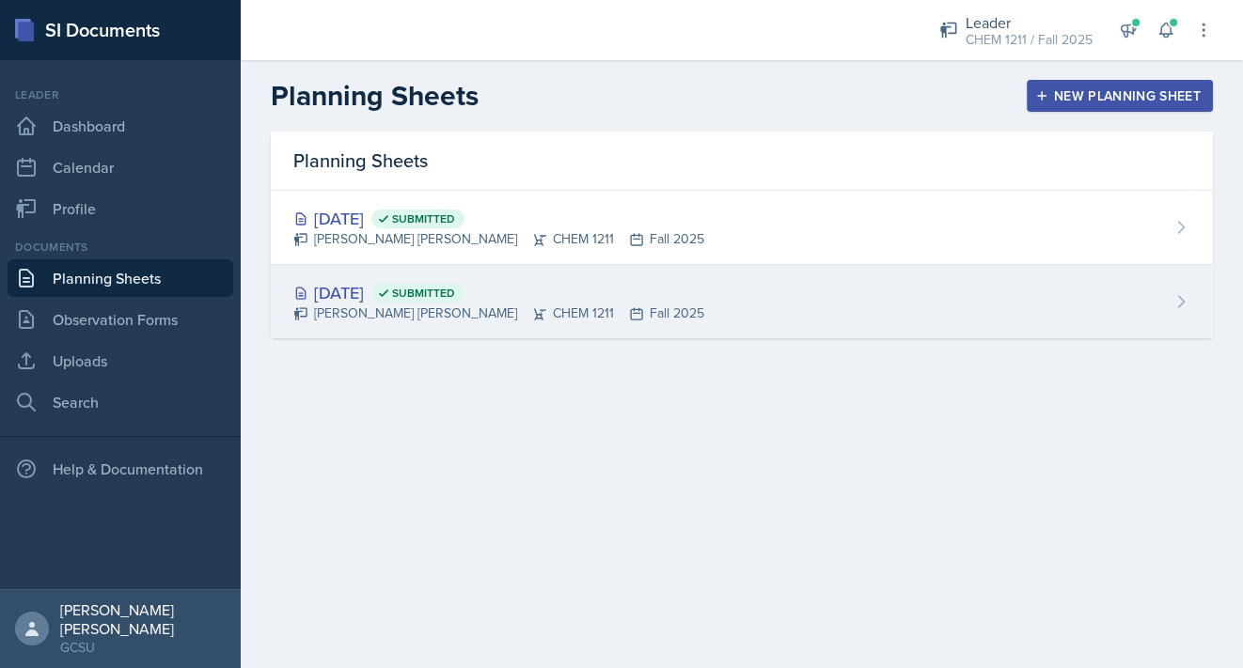
click at [407, 300] on div "[DATE] Submitted" at bounding box center [498, 292] width 411 height 25
click at [407, 300] on main "Planning Sheets New Planning Sheet Planning Sheets [DATE] Submitted [PERSON_NAM…" at bounding box center [742, 364] width 1002 height 608
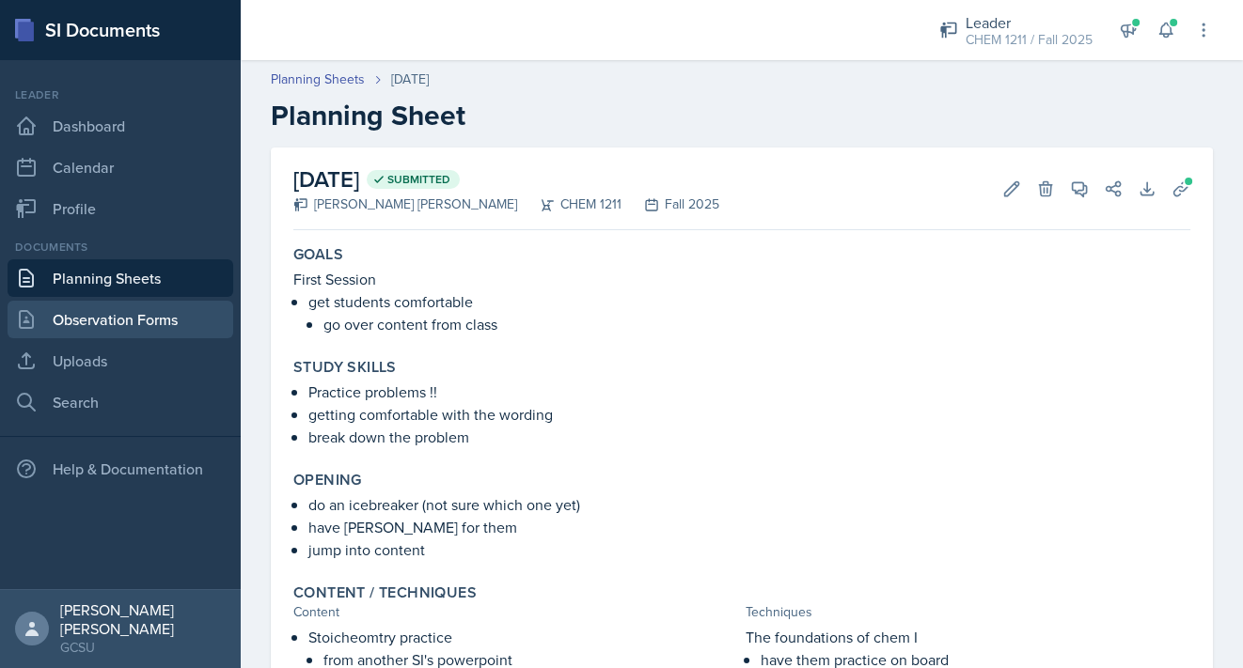
click at [121, 310] on link "Observation Forms" at bounding box center [121, 320] width 226 height 38
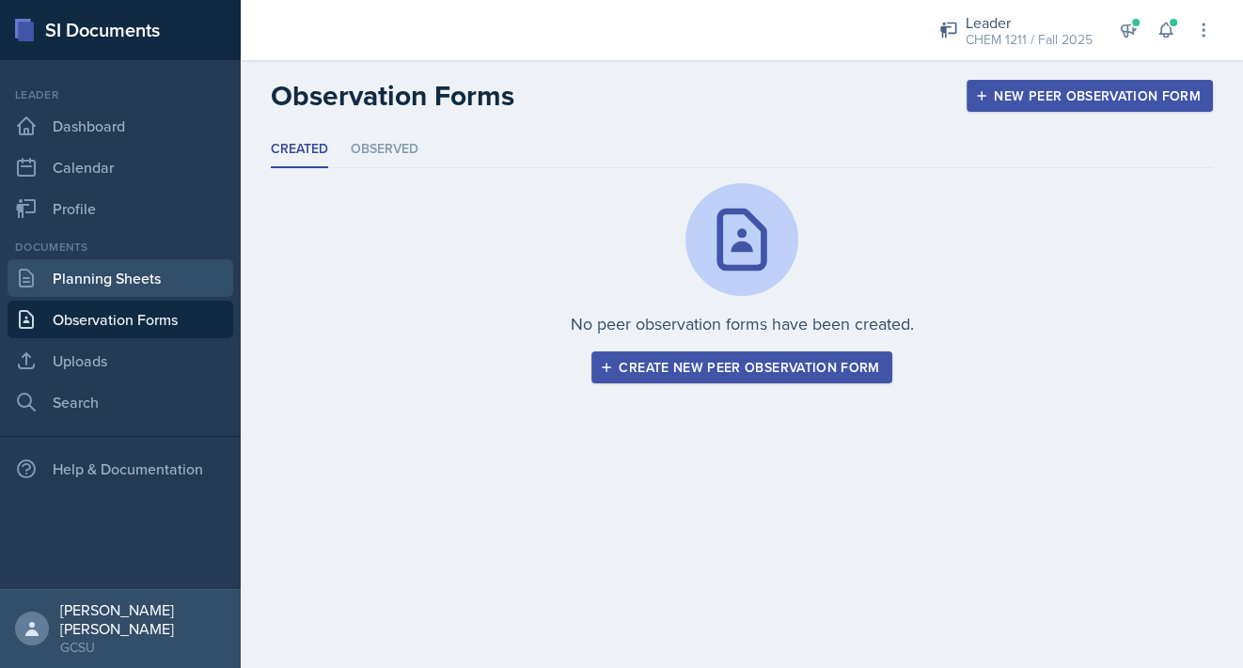
click at [120, 287] on link "Planning Sheets" at bounding box center [121, 278] width 226 height 38
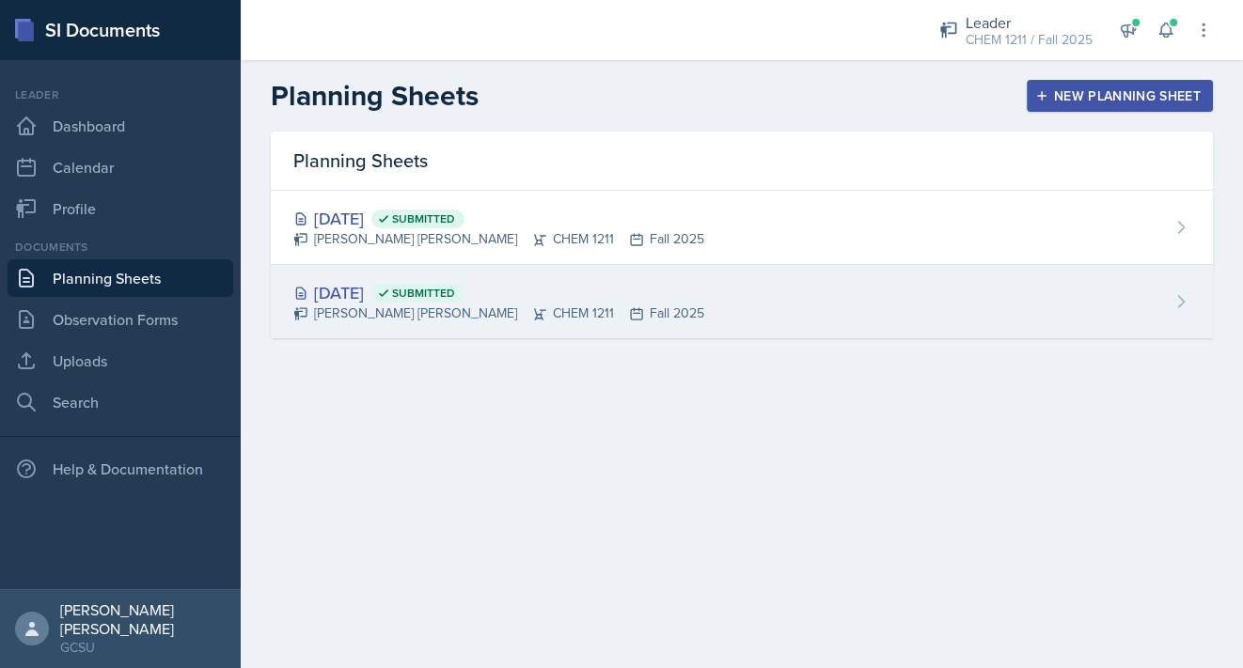
click at [604, 293] on div "[DATE] Submitted" at bounding box center [498, 292] width 411 height 25
click at [604, 293] on main "Planning Sheets New Planning Sheet Planning Sheets [DATE] Submitted [PERSON_NAM…" at bounding box center [742, 364] width 1002 height 608
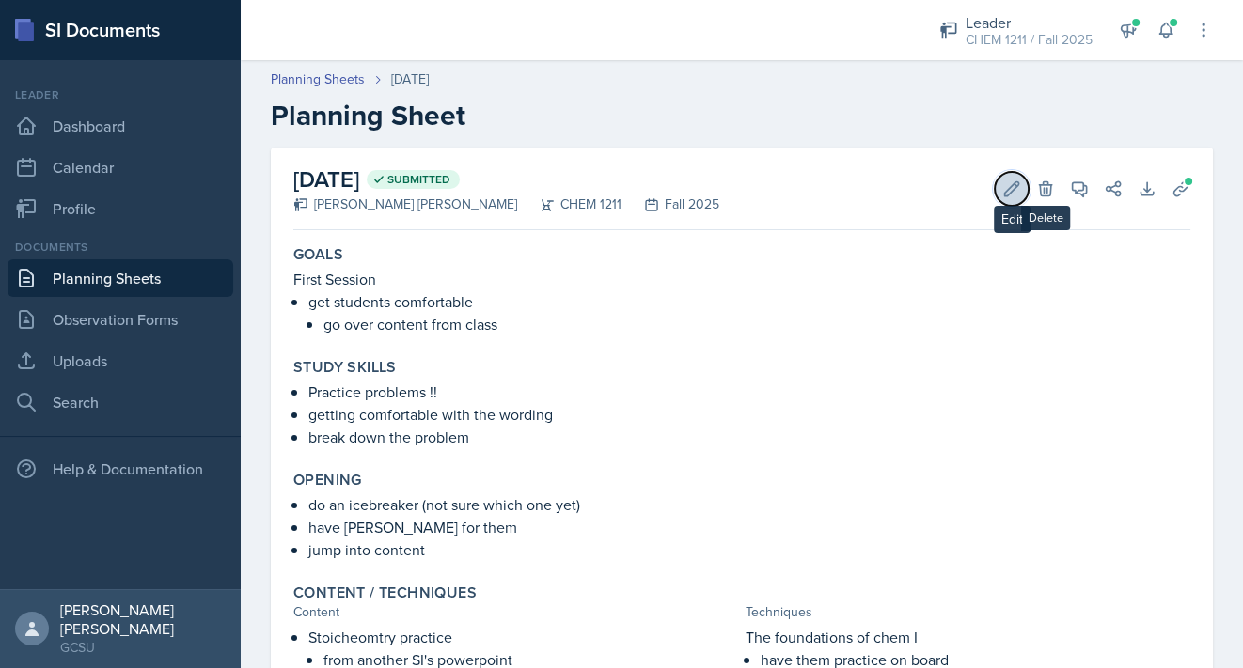
click at [1002, 185] on icon at bounding box center [1011, 189] width 19 height 19
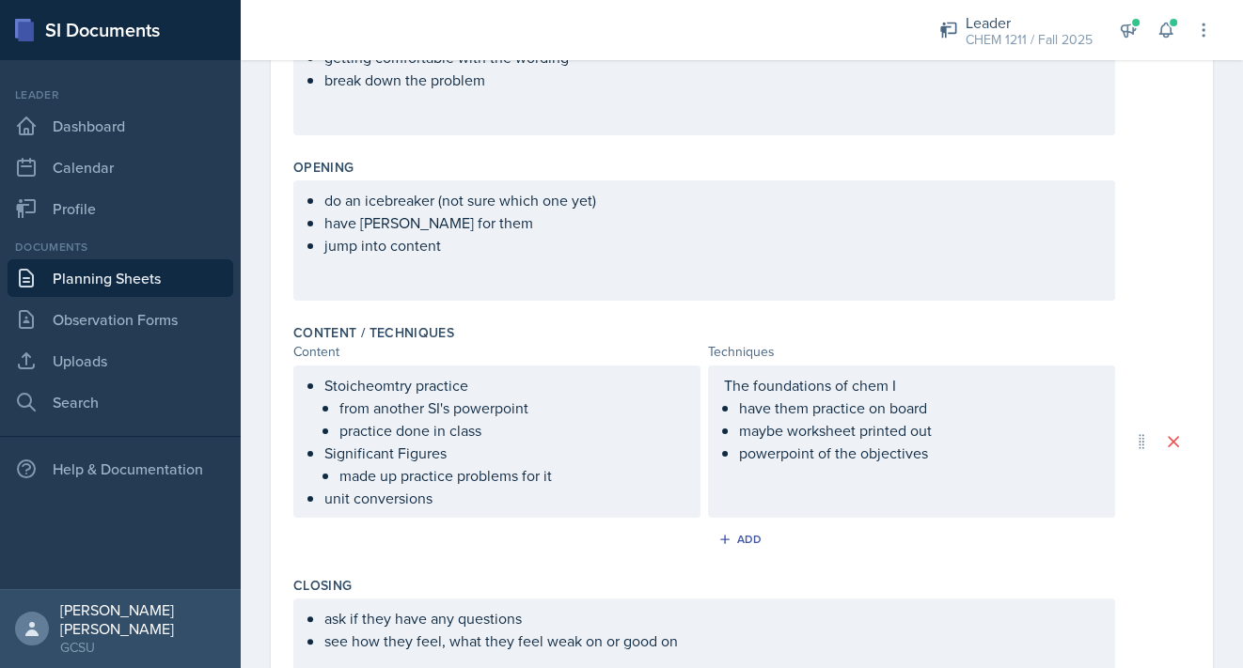
scroll to position [683, 0]
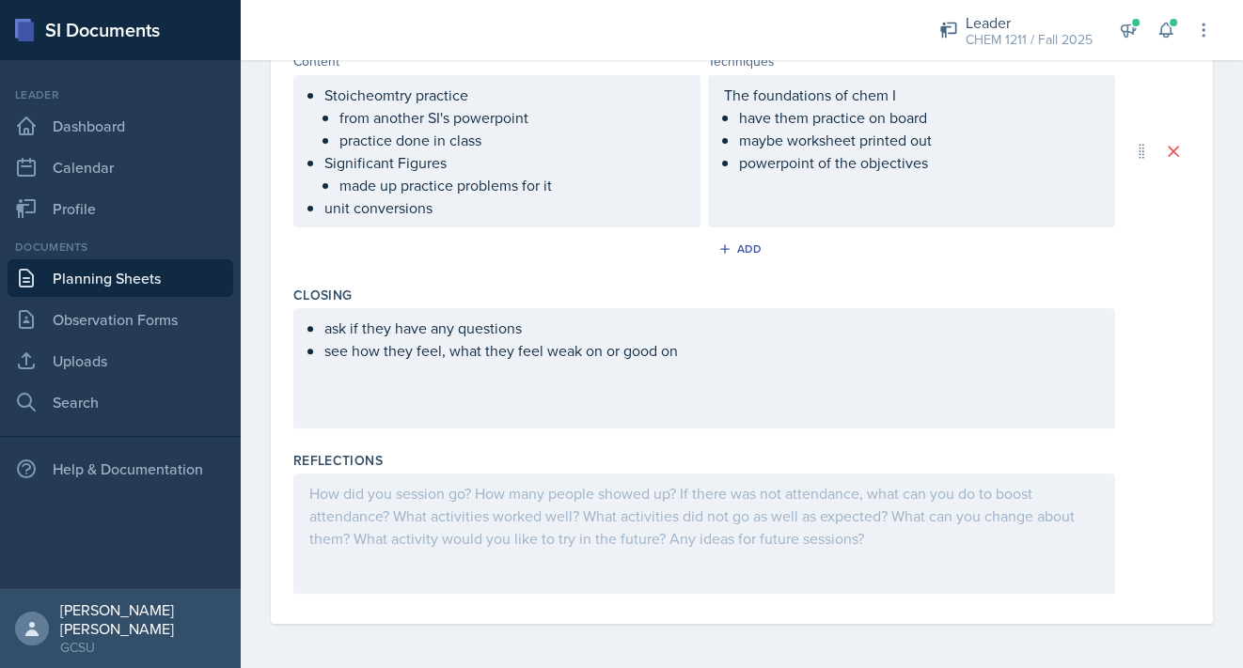
click at [582, 510] on div at bounding box center [704, 534] width 822 height 120
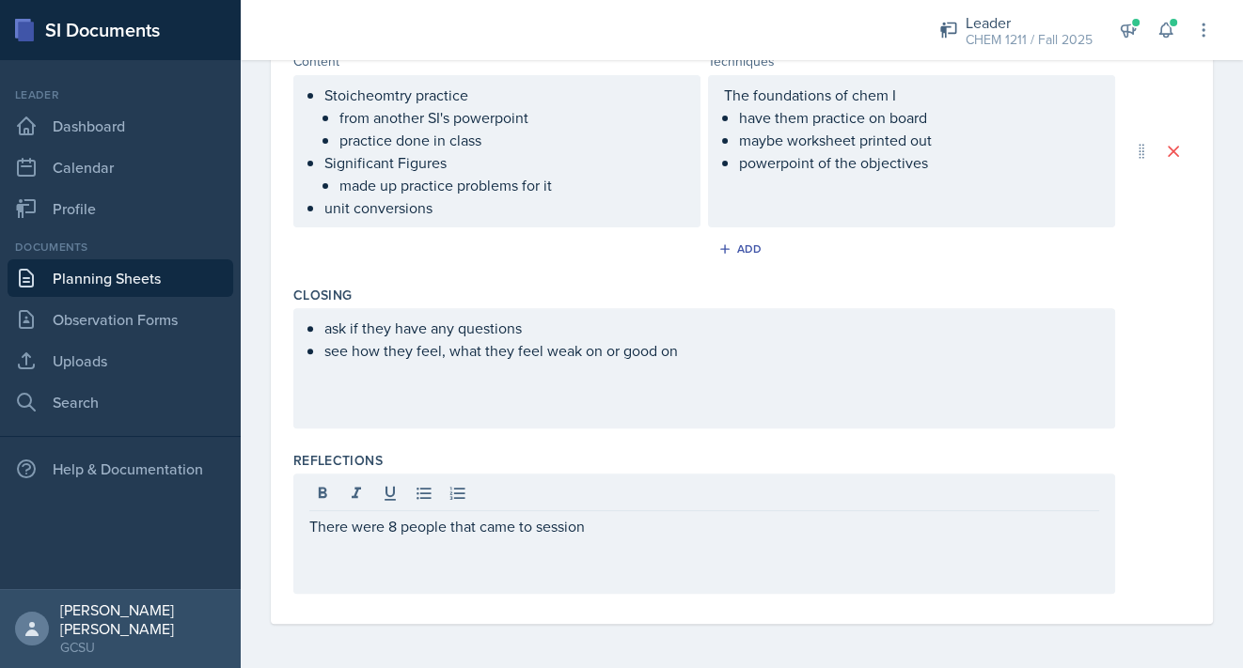
click at [307, 526] on div "There were 8 people that came to session" at bounding box center [704, 534] width 822 height 120
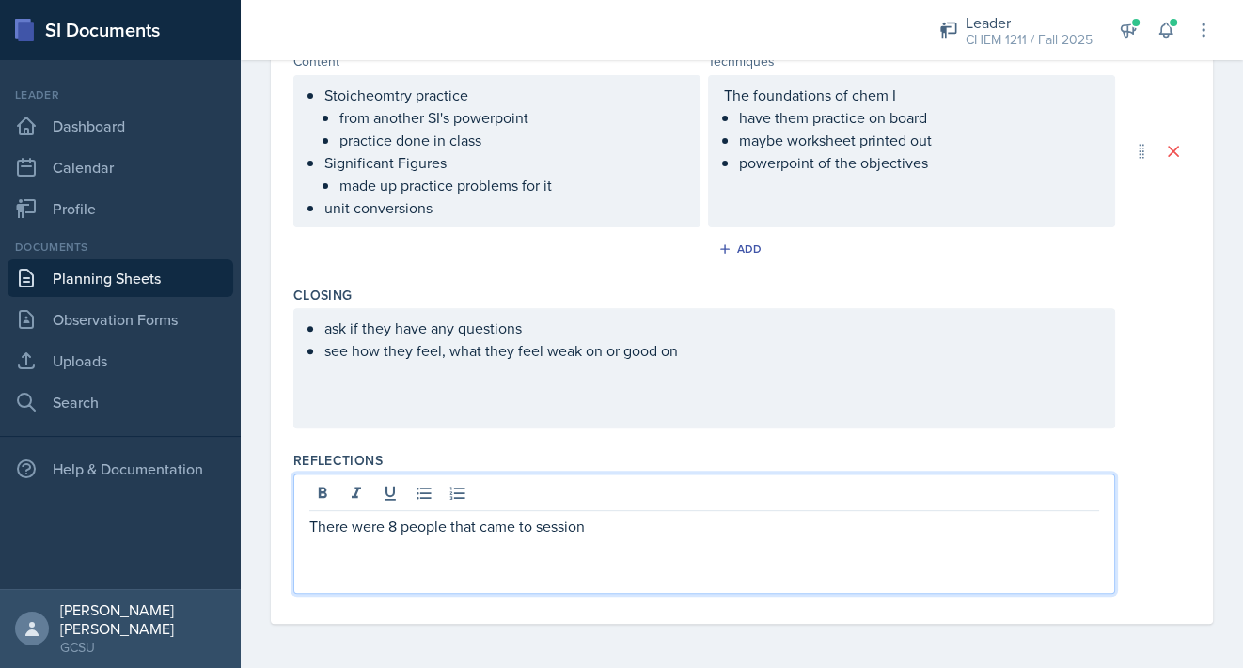
click at [313, 529] on p "There were 8 people that came to session" at bounding box center [704, 526] width 790 height 23
click at [645, 524] on p "There were 8 people that came to session" at bounding box center [711, 526] width 775 height 23
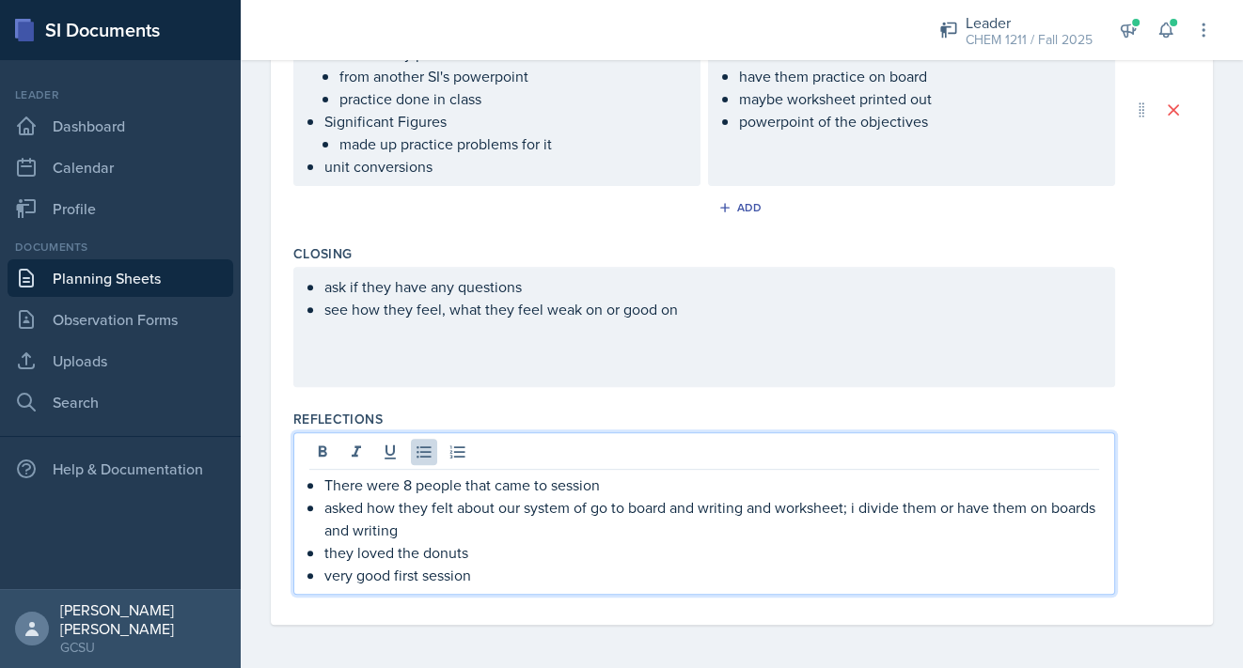
scroll to position [0, 0]
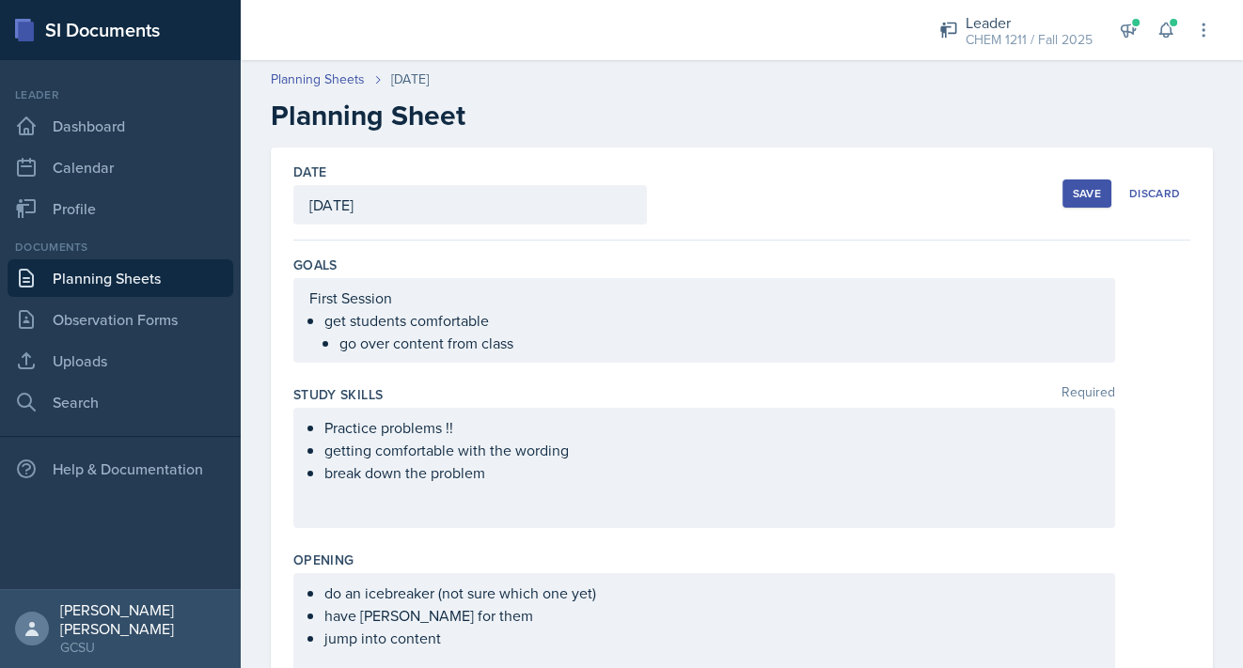
click at [1084, 191] on div "Save" at bounding box center [1087, 193] width 28 height 15
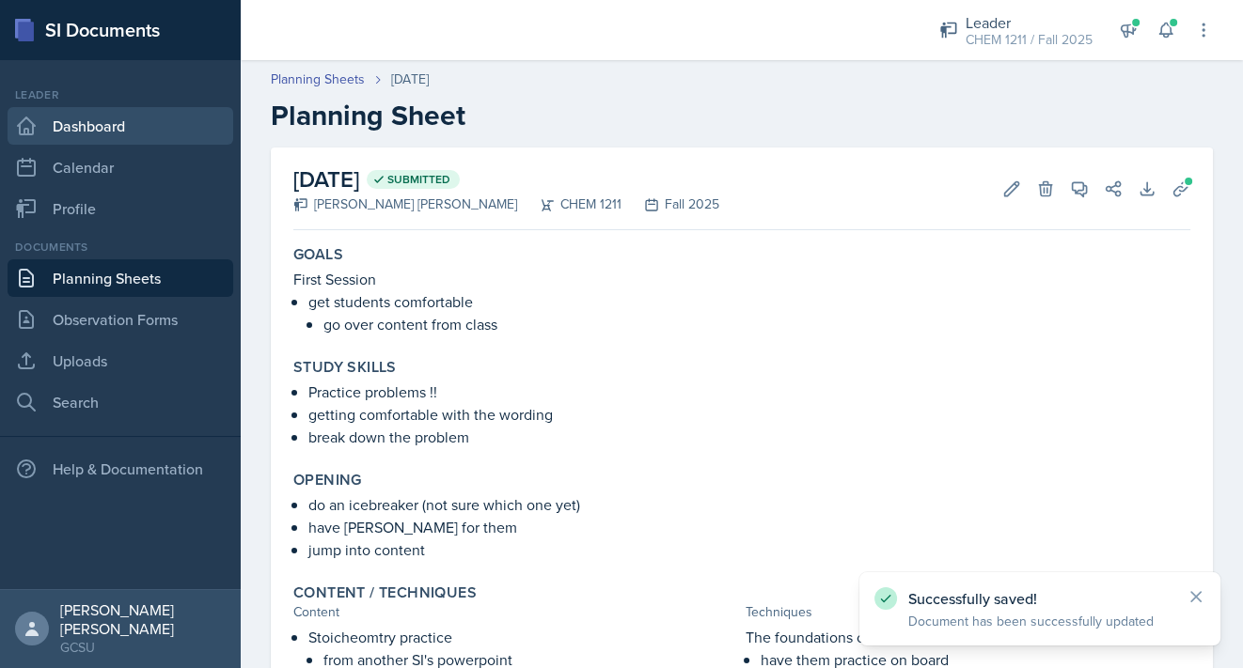
click at [81, 126] on link "Dashboard" at bounding box center [121, 126] width 226 height 38
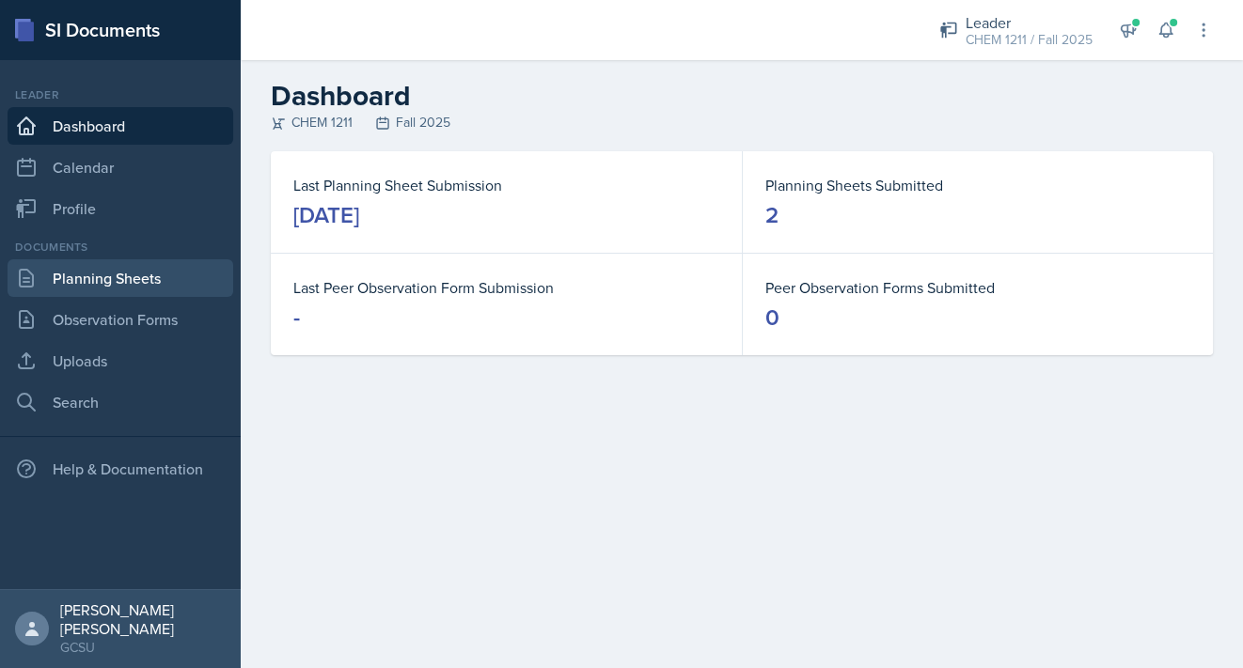
click at [108, 269] on link "Planning Sheets" at bounding box center [121, 278] width 226 height 38
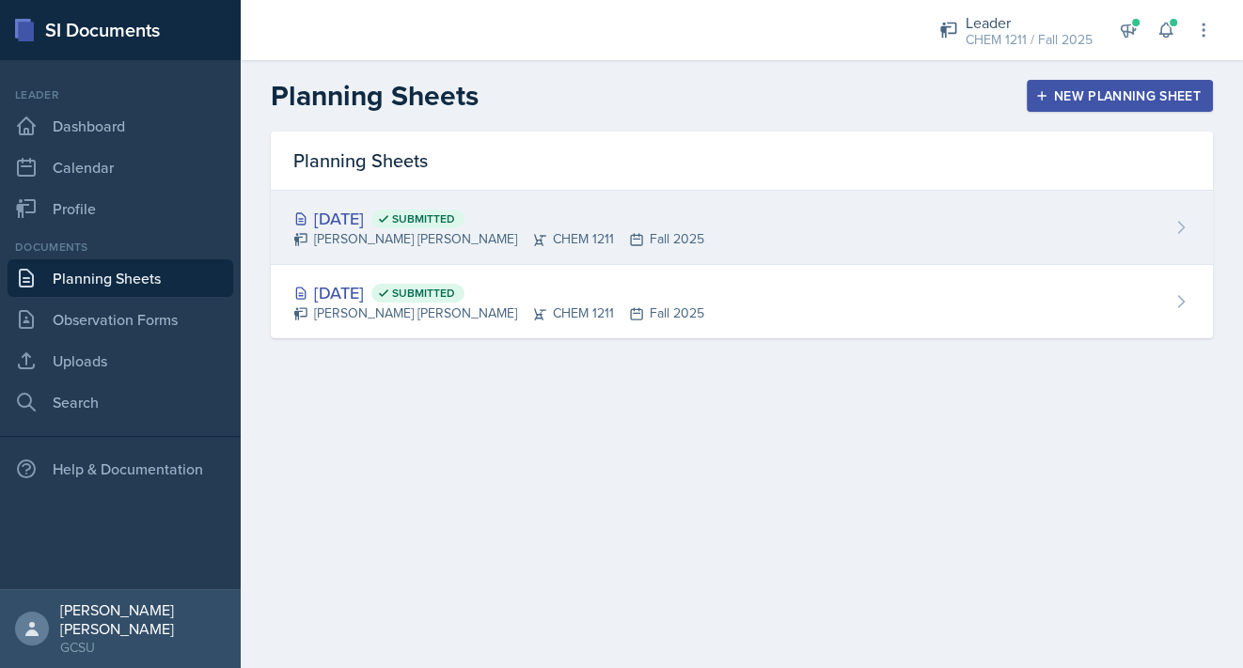
click at [551, 229] on div "[PERSON_NAME] [PERSON_NAME] CHEM 1211 Fall 2025" at bounding box center [498, 239] width 411 height 20
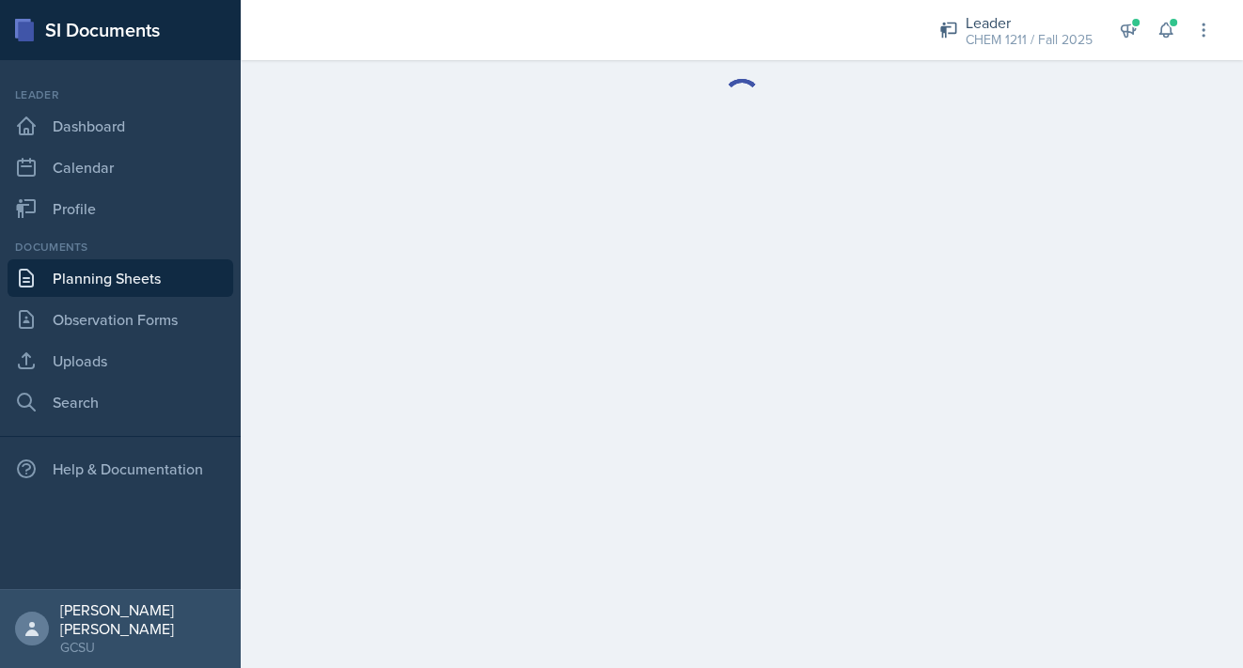
click at [551, 229] on main at bounding box center [742, 364] width 1002 height 608
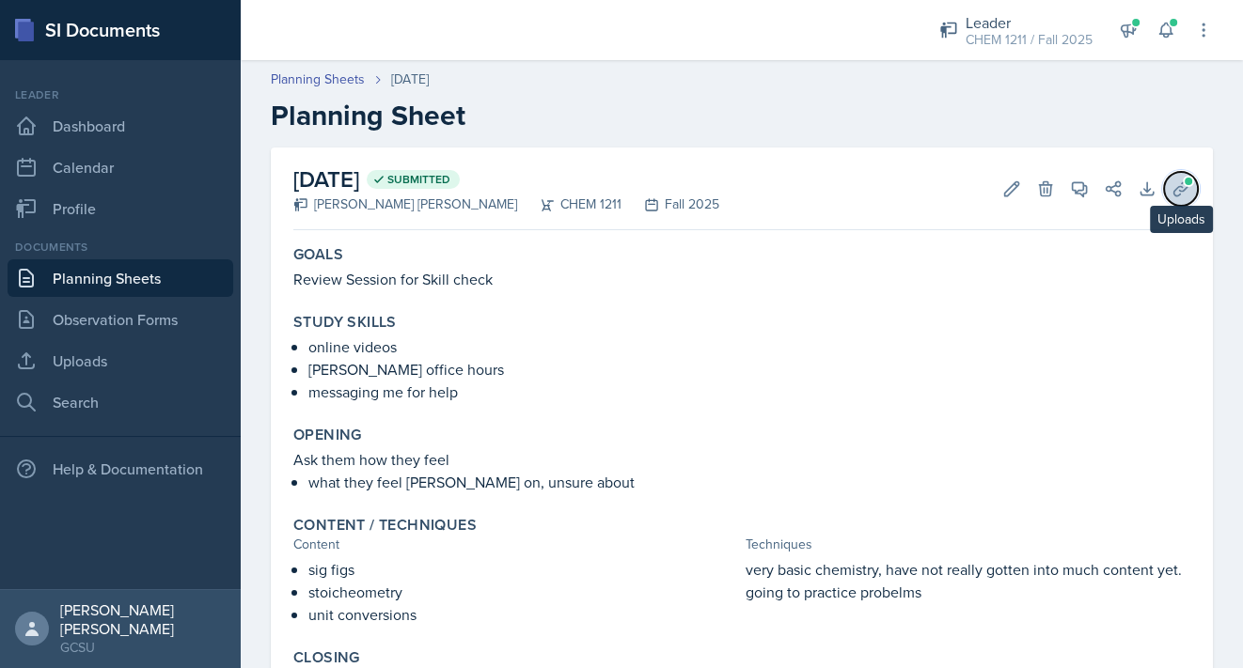
click at [1085, 189] on icon at bounding box center [1180, 189] width 19 height 19
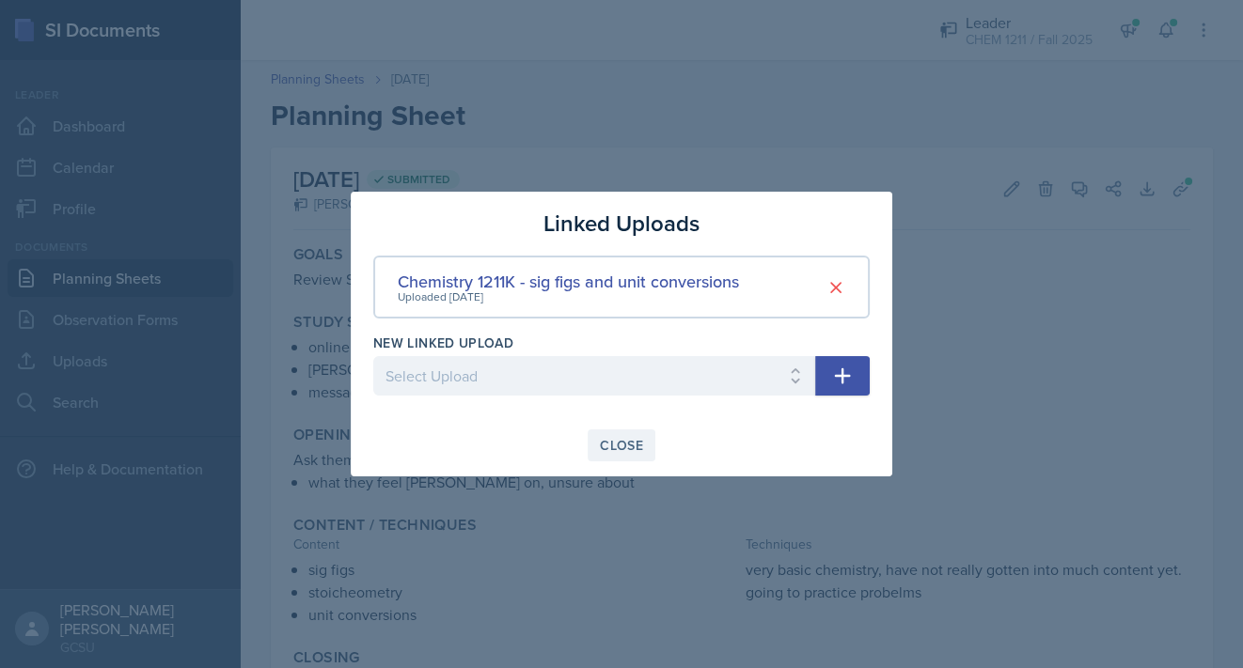
click at [630, 441] on div "Close" at bounding box center [621, 445] width 43 height 15
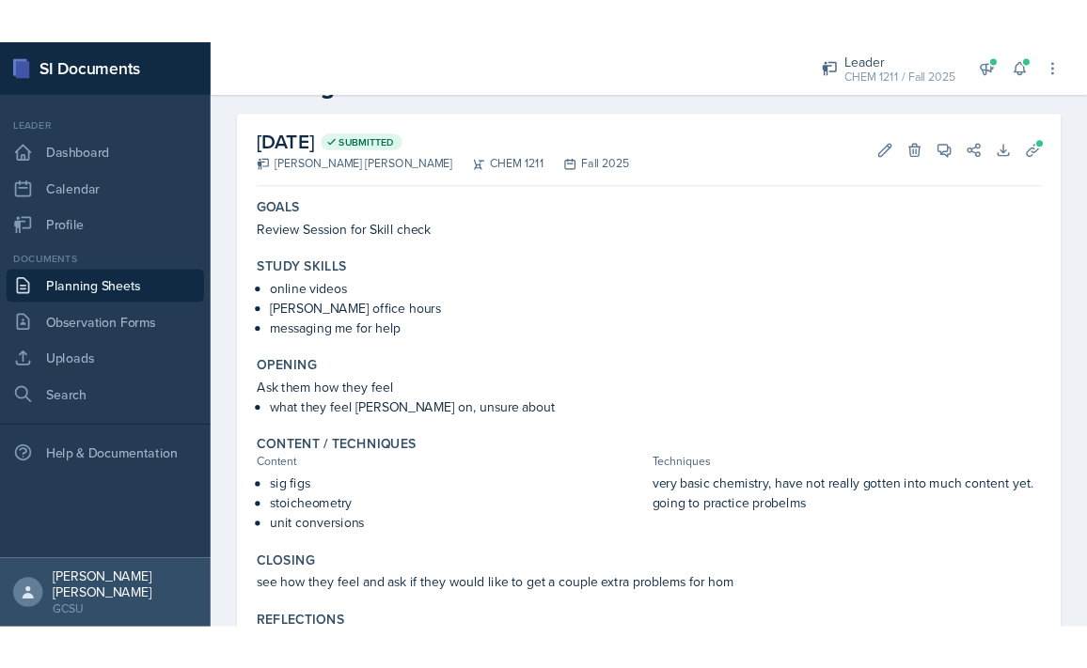
scroll to position [168, 0]
